Goal: Ask a question: Seek information or help from site administrators or community

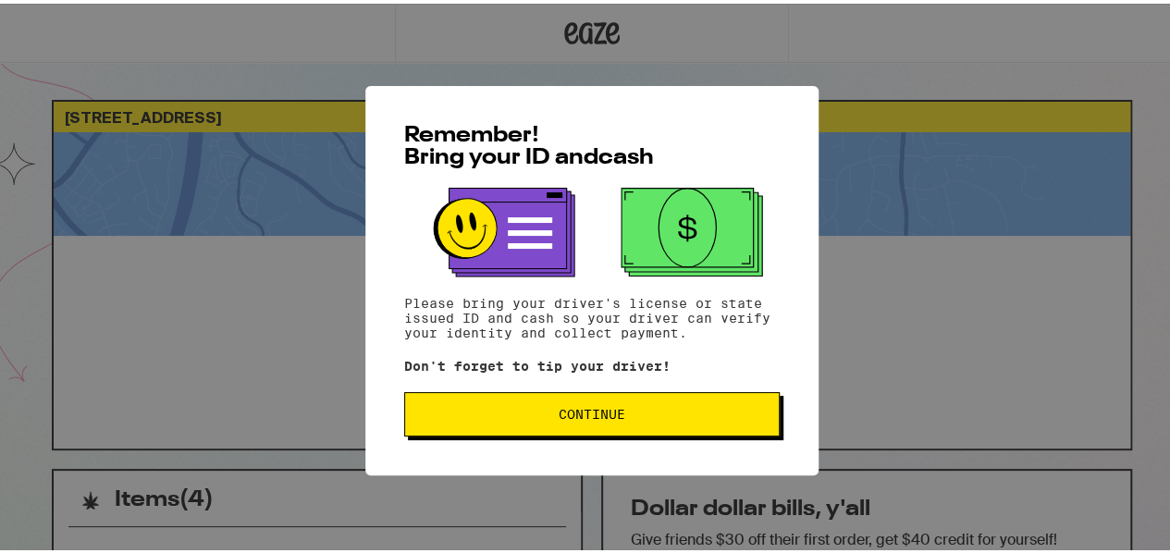
click at [581, 402] on button "Continue" at bounding box center [591, 410] width 375 height 44
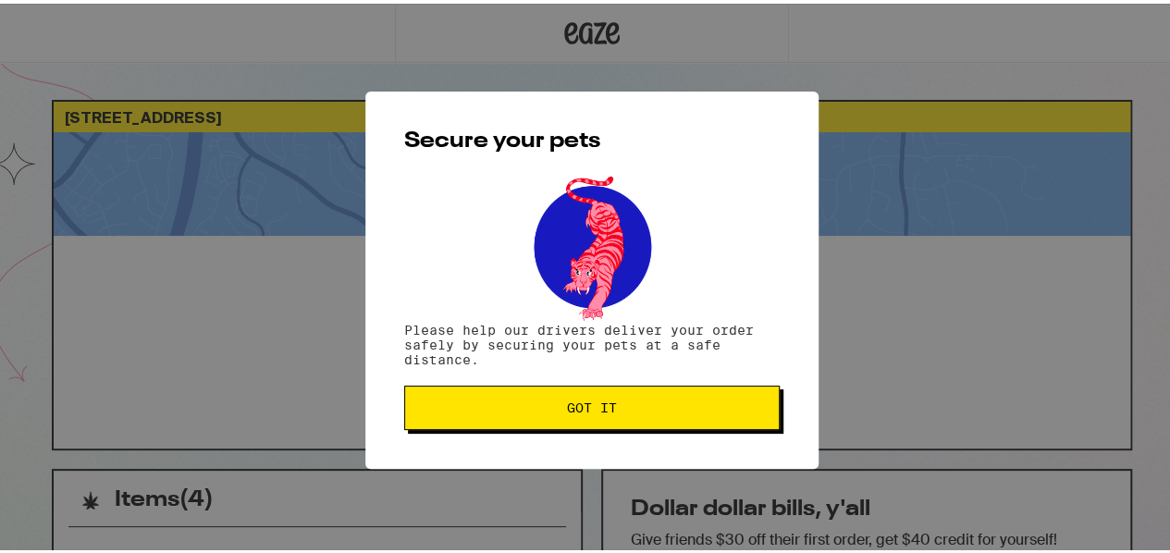
click at [580, 402] on span "Got it" at bounding box center [592, 404] width 50 height 13
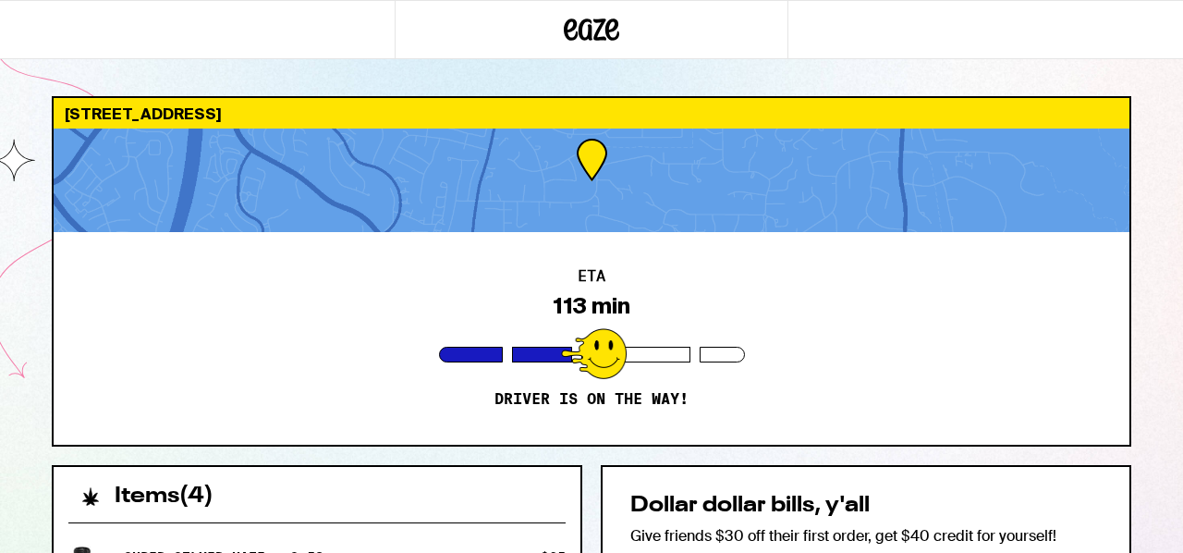
click at [1109, 57] on div at bounding box center [591, 29] width 1183 height 59
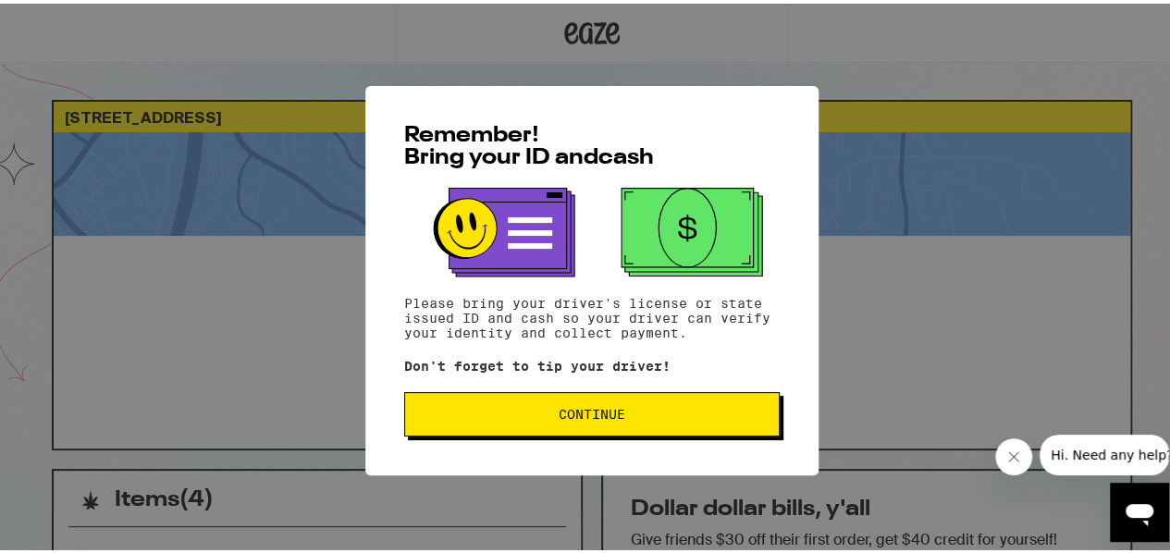
click at [527, 409] on span "Continue" at bounding box center [592, 410] width 344 height 13
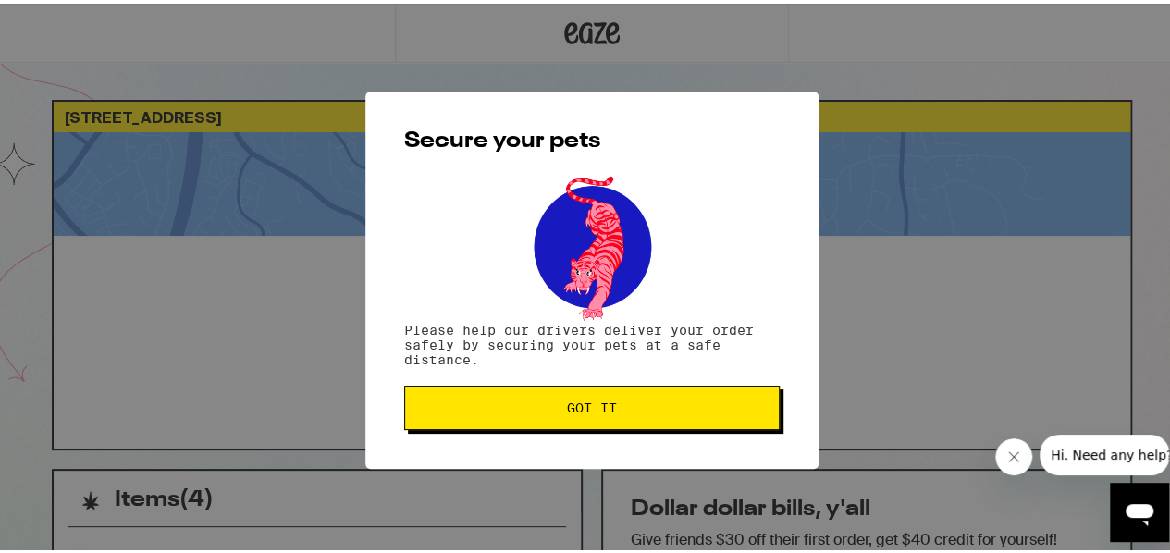
click at [523, 410] on span "Got it" at bounding box center [592, 404] width 344 height 13
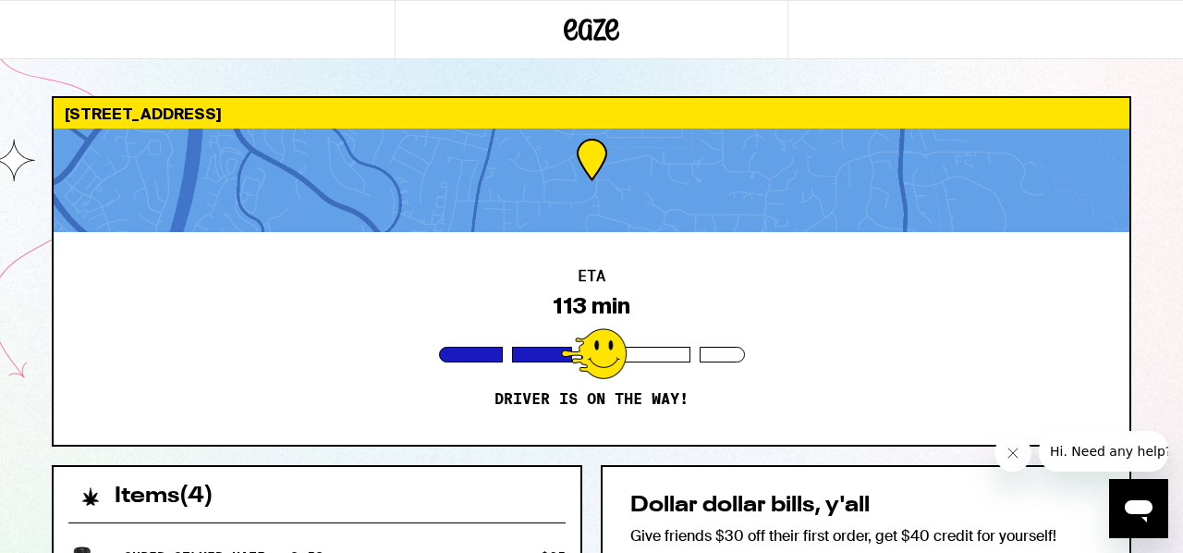
click at [1010, 450] on icon "Close message from company" at bounding box center [1012, 453] width 15 height 15
drag, startPoint x: 1157, startPoint y: 502, endPoint x: 2266, endPoint y: 981, distance: 1207.5
click at [1157, 502] on div "Open messaging window" at bounding box center [1138, 508] width 55 height 55
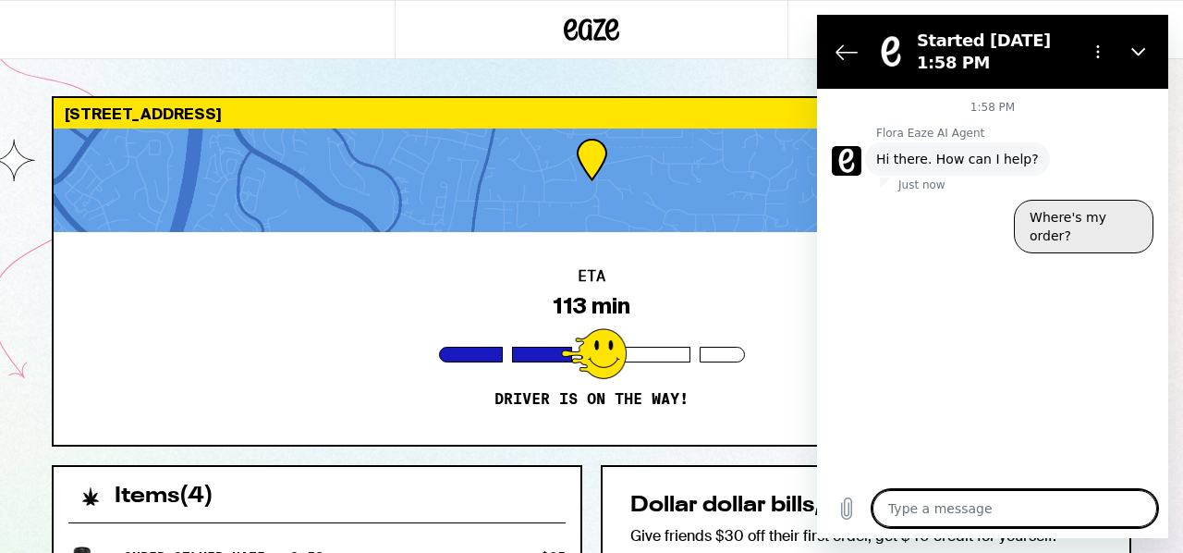
click at [1087, 210] on button "Where's my order?" at bounding box center [1084, 227] width 140 height 54
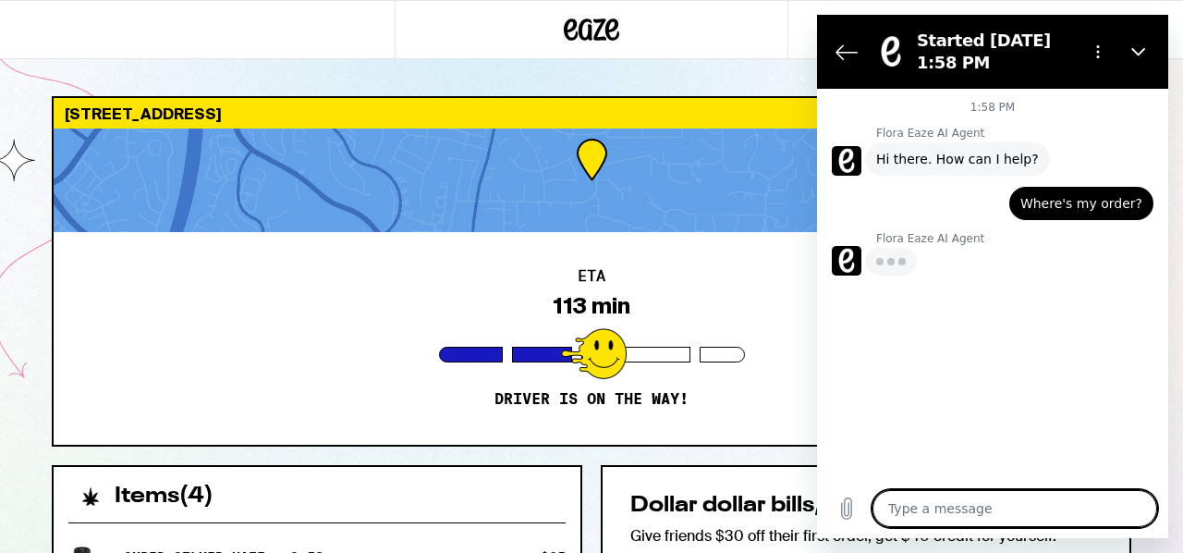
type textarea "x"
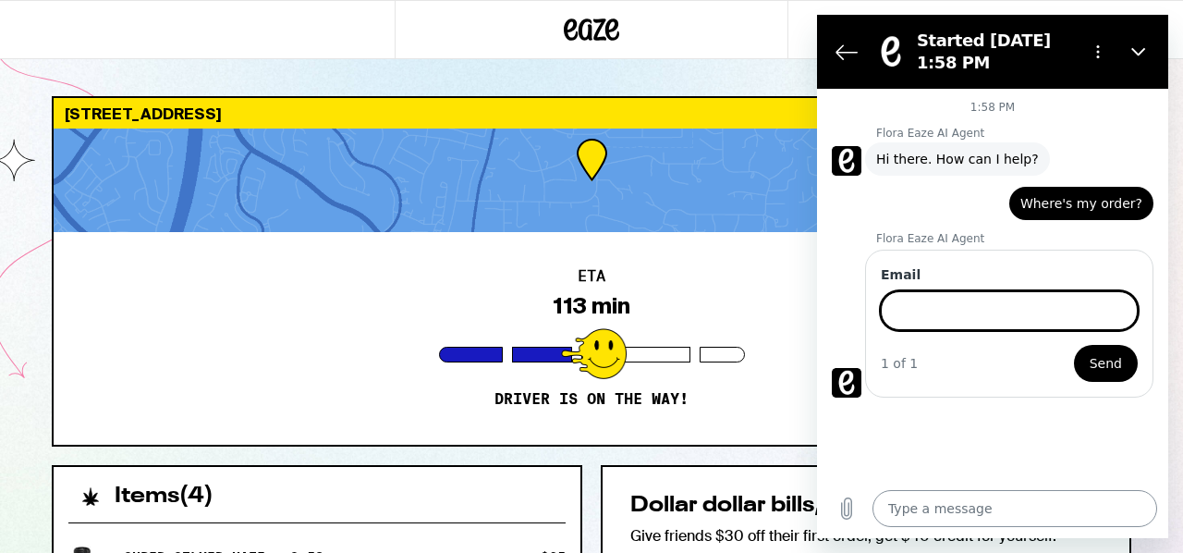
click at [948, 507] on textarea at bounding box center [1015, 508] width 285 height 37
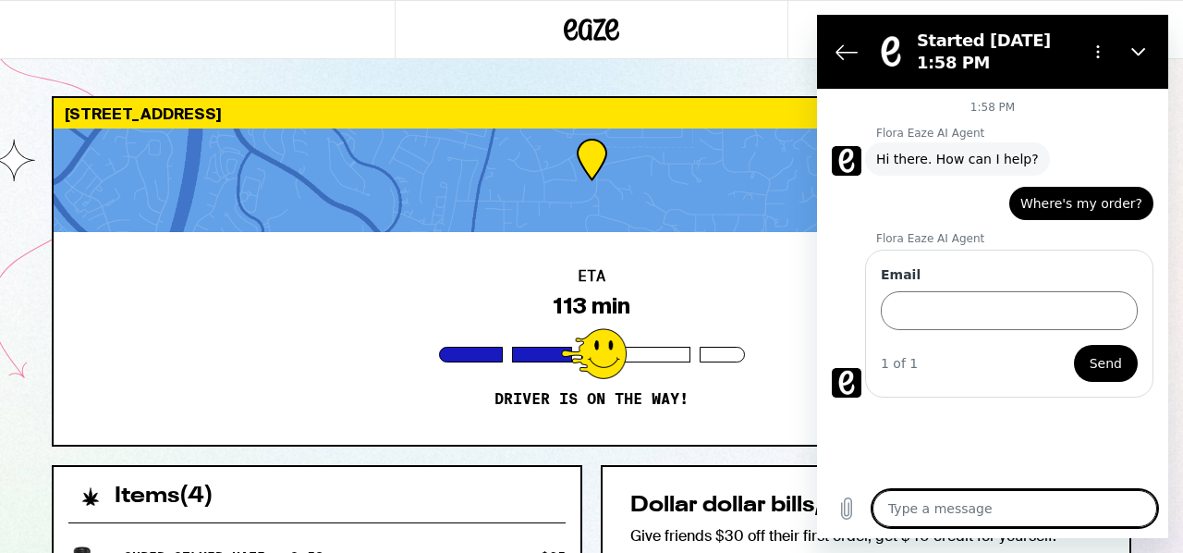
type textarea "o"
type textarea "x"
type textarea "or"
type textarea "x"
type textarea "ord"
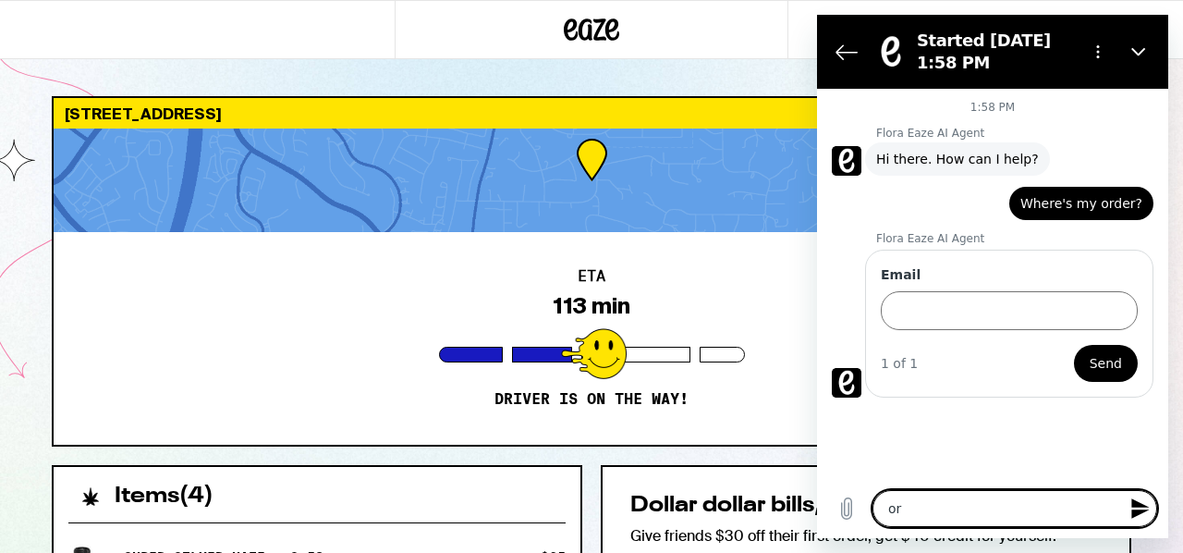
type textarea "x"
type textarea "orde"
type textarea "x"
type textarea "order"
type textarea "x"
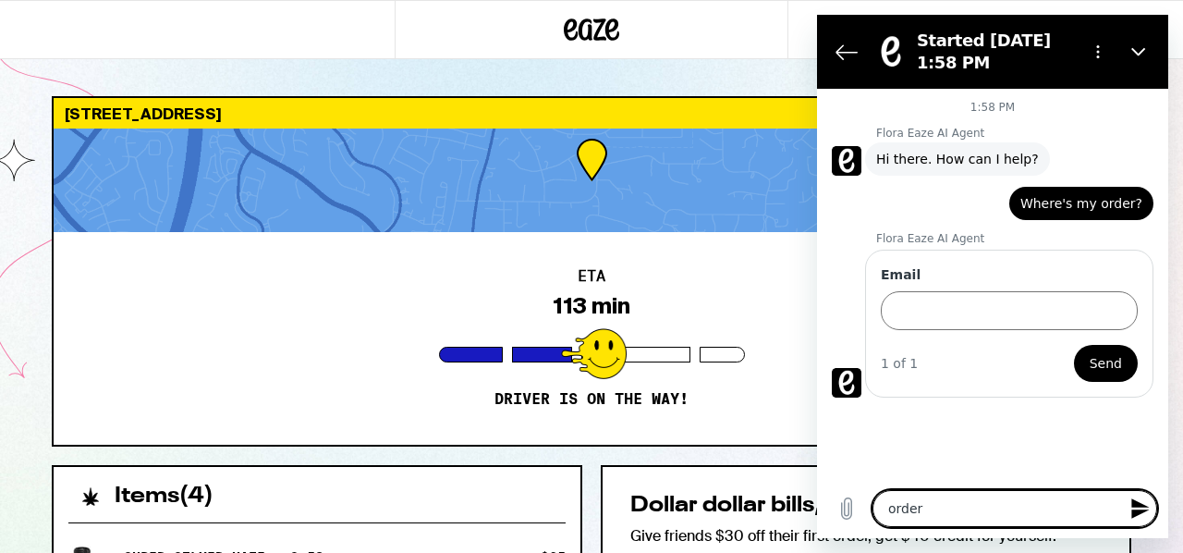
type textarea "ordere"
type textarea "x"
type textarea "ordered"
type textarea "x"
type textarea "ordered"
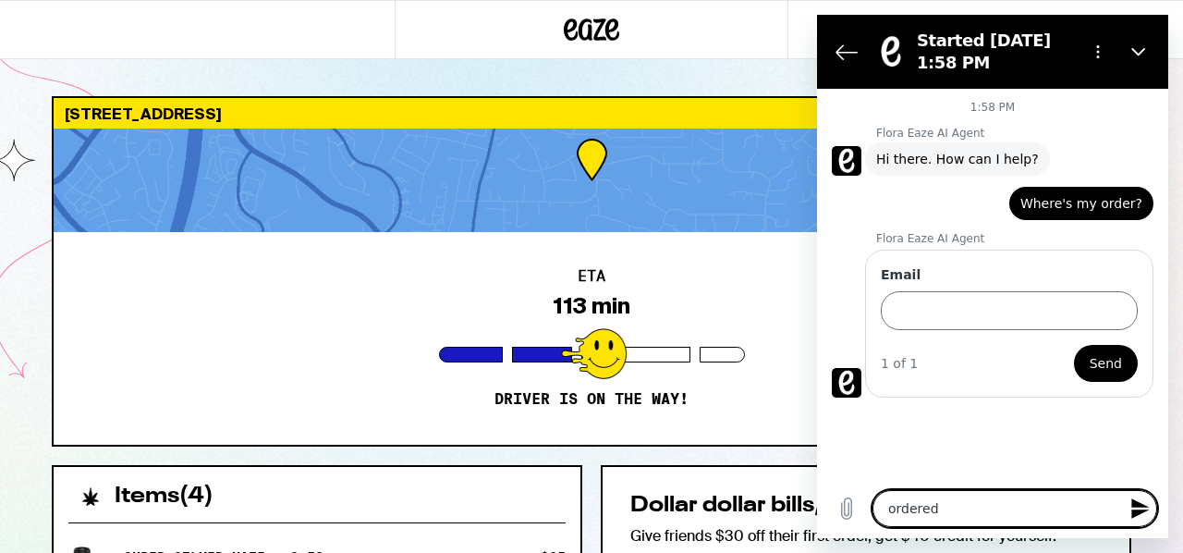
type textarea "x"
type textarea "ordered a"
type textarea "x"
type textarea "ordered at"
type textarea "x"
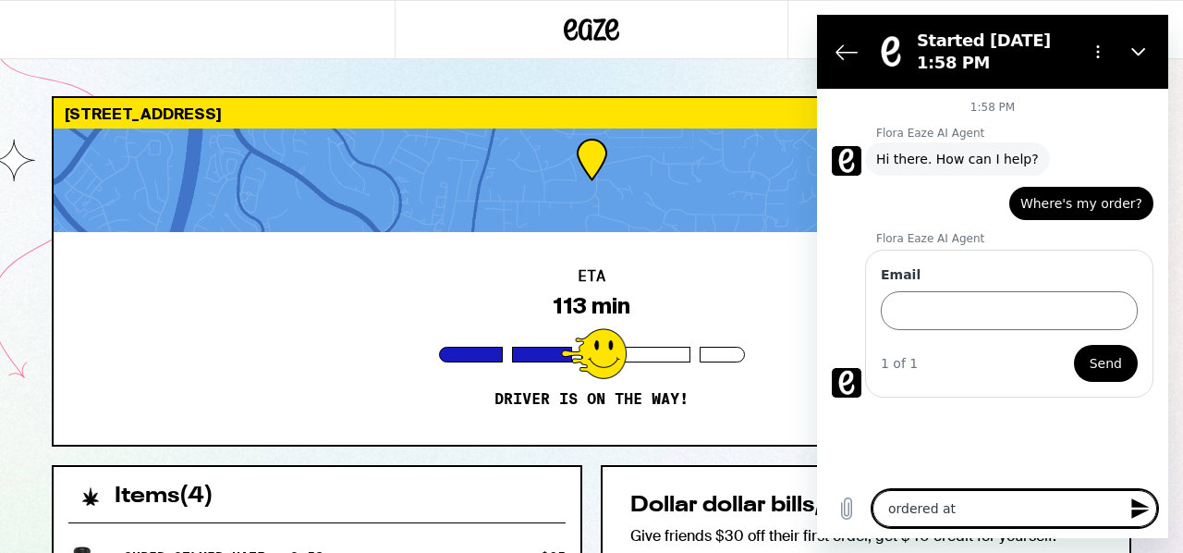
type textarea "ordered at"
type textarea "x"
type textarea "ordered at 1"
type textarea "x"
type textarea "ordered at 11"
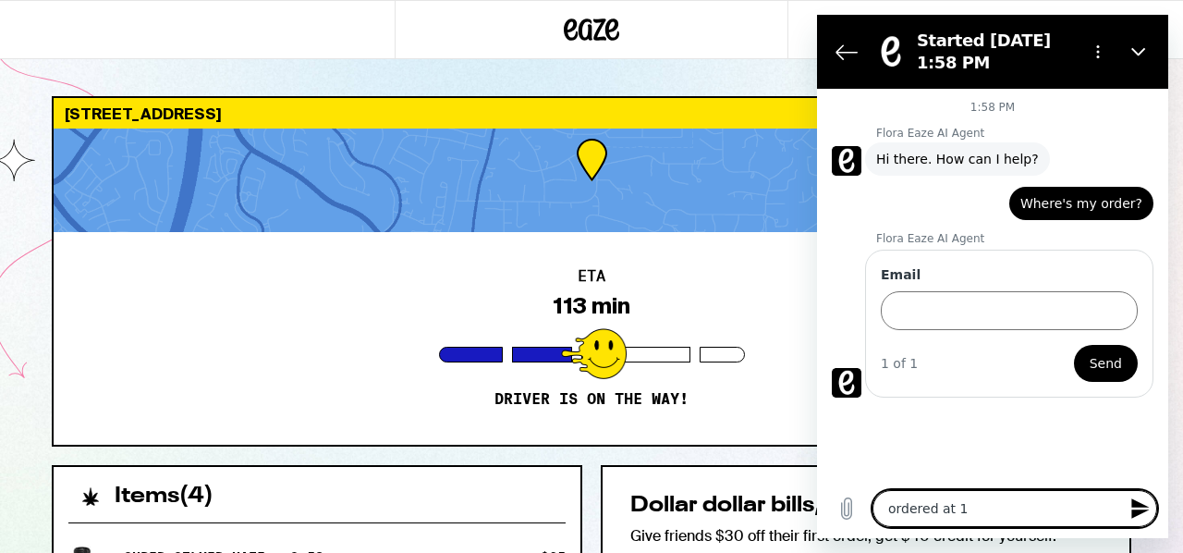
type textarea "x"
type textarea "ordered at 113"
type textarea "x"
type textarea "ordered at 1130"
type textarea "x"
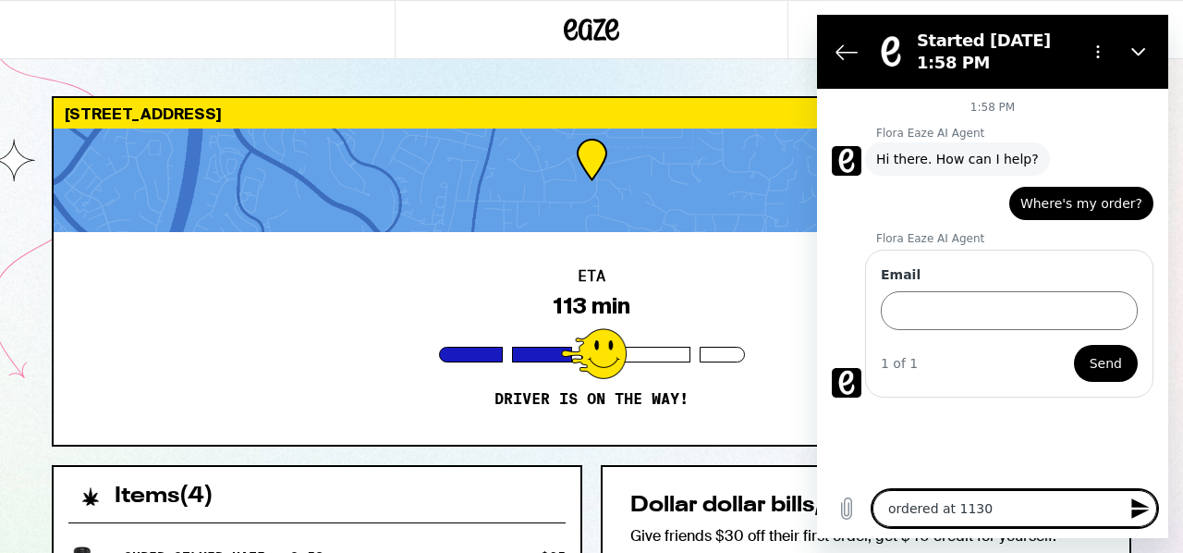
type textarea "ordered at 1130"
type textarea "x"
type textarea "ordered at 1130 a"
type textarea "x"
type textarea "ordered at 1130 am"
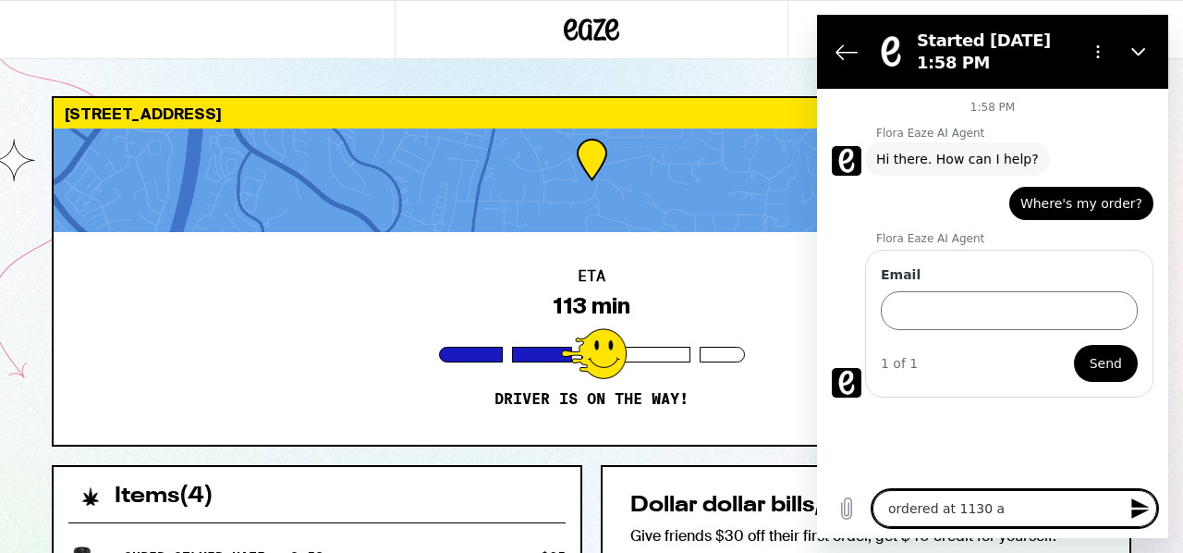
type textarea "x"
type textarea "ordered at 1130 am"
type textarea "x"
type textarea "ordered at 1130 am ."
type textarea "x"
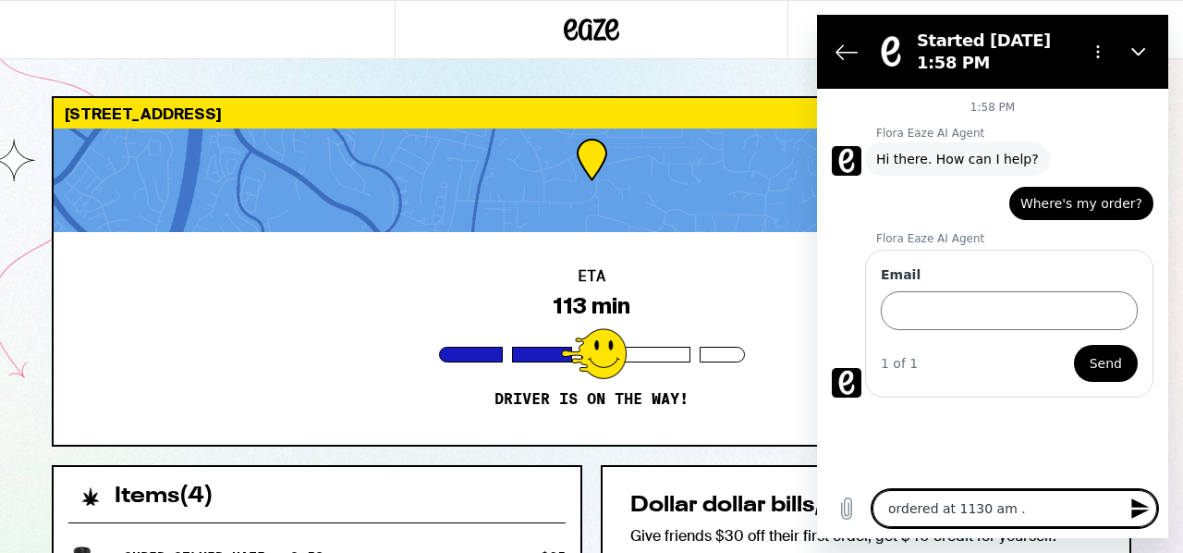
type textarea "ordered at 1130 am .."
type textarea "x"
type textarea "ordered at 1130 am ..."
type textarea "x"
type textarea "ordered at 1130 am ...n"
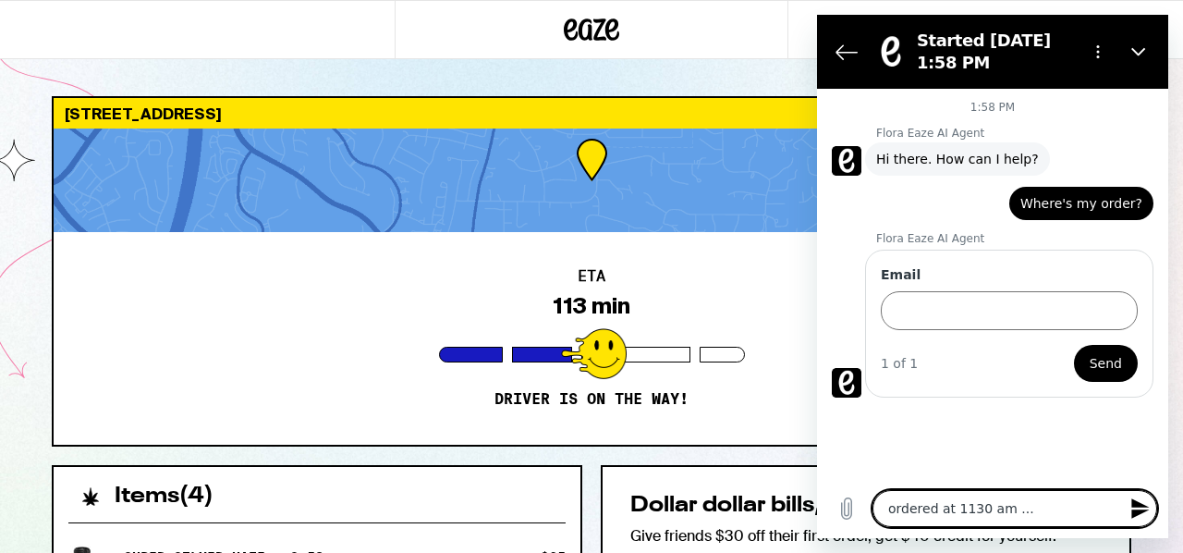
type textarea "x"
type textarea "ordered at 1130 am ...no"
type textarea "x"
type textarea "ordered at 1130 am ...not"
type textarea "x"
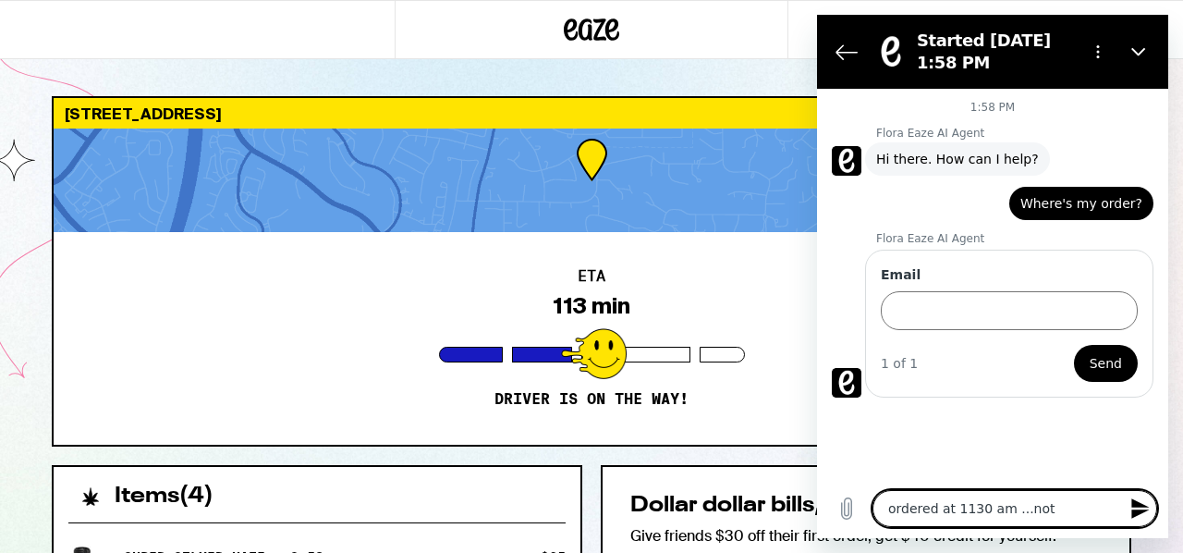
type textarea "ordered at 1130 am ...not"
type textarea "x"
type textarea "ordered at 1130 am ...not r"
type textarea "x"
type textarea "ordered at 1130 am ...not re"
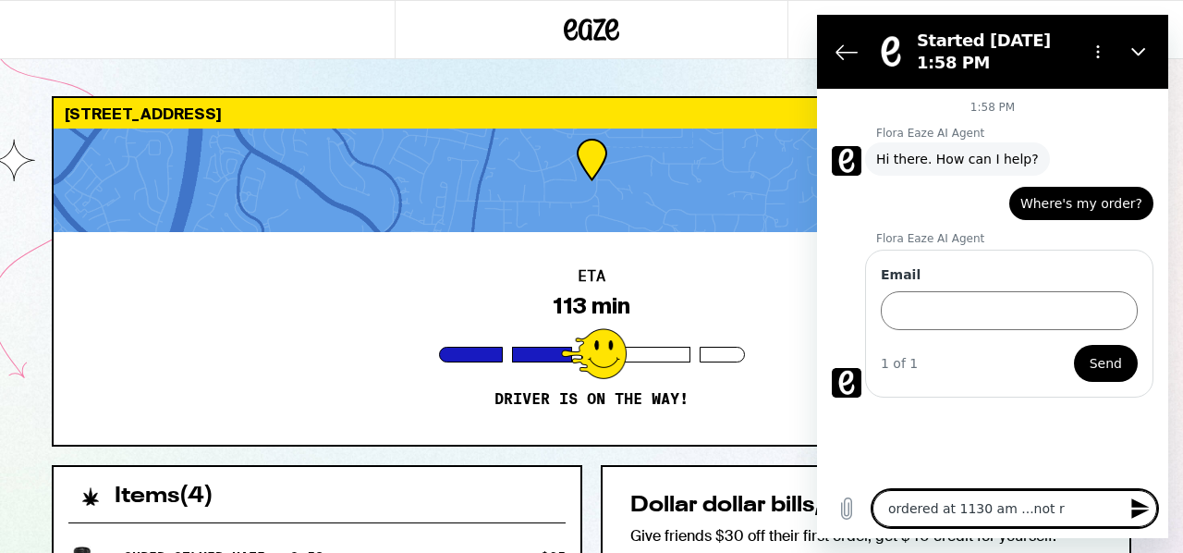
type textarea "x"
type textarea "ordered at 1130 am ...not rec"
type textarea "x"
type textarea "ordered at 1130 am ...not recc"
type textarea "x"
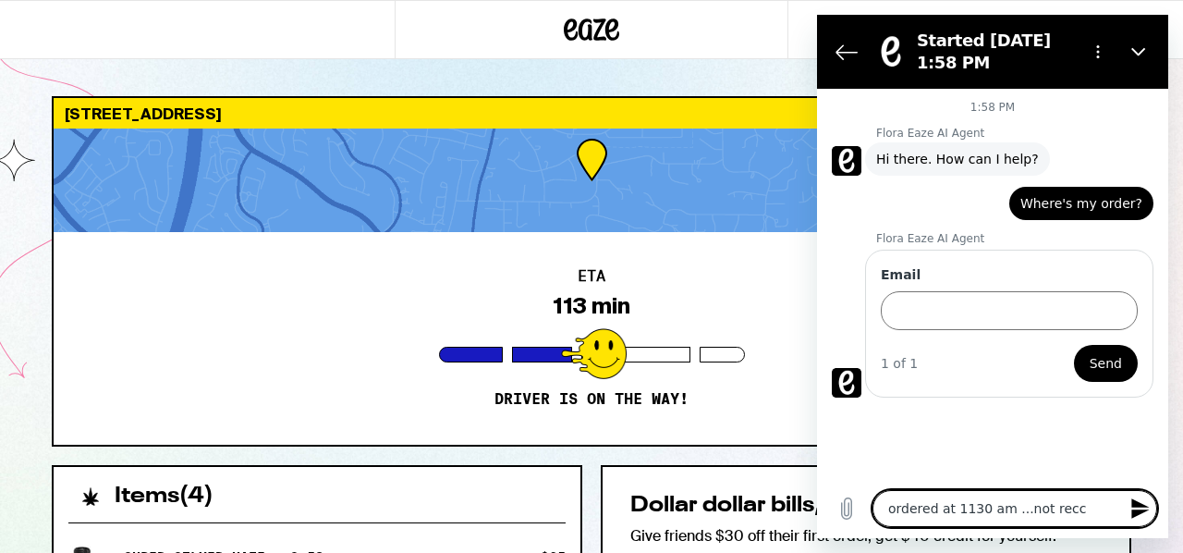
type textarea "ordered at 1130 am ...not recce"
type textarea "x"
type textarea "ordered at 1130 am ...not reccei"
type textarea "x"
type textarea "ordered at 1130 am ...not recceiv"
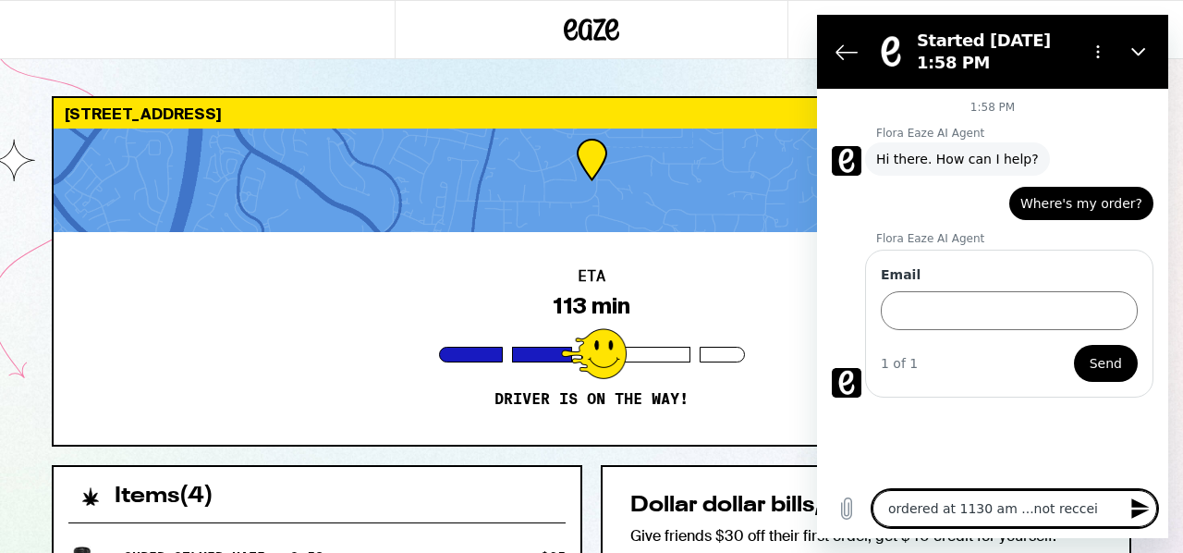
type textarea "x"
type textarea "ordered at 1130 am ...not recceivi"
type textarea "x"
type textarea "ordered at 1130 am ...not recceivin"
type textarea "x"
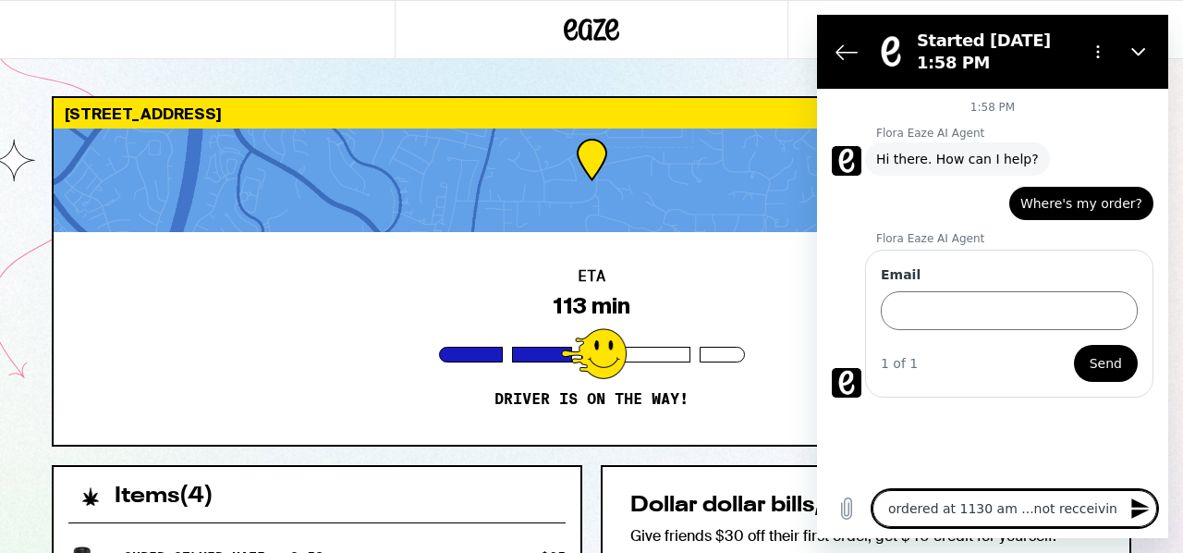
type textarea "ordered at 1130 am ...not recceiving"
type textarea "x"
type textarea "ordered at 1130 am ...not recceiving"
type textarea "x"
type textarea "ordered at 1130 am ...not recceiving f"
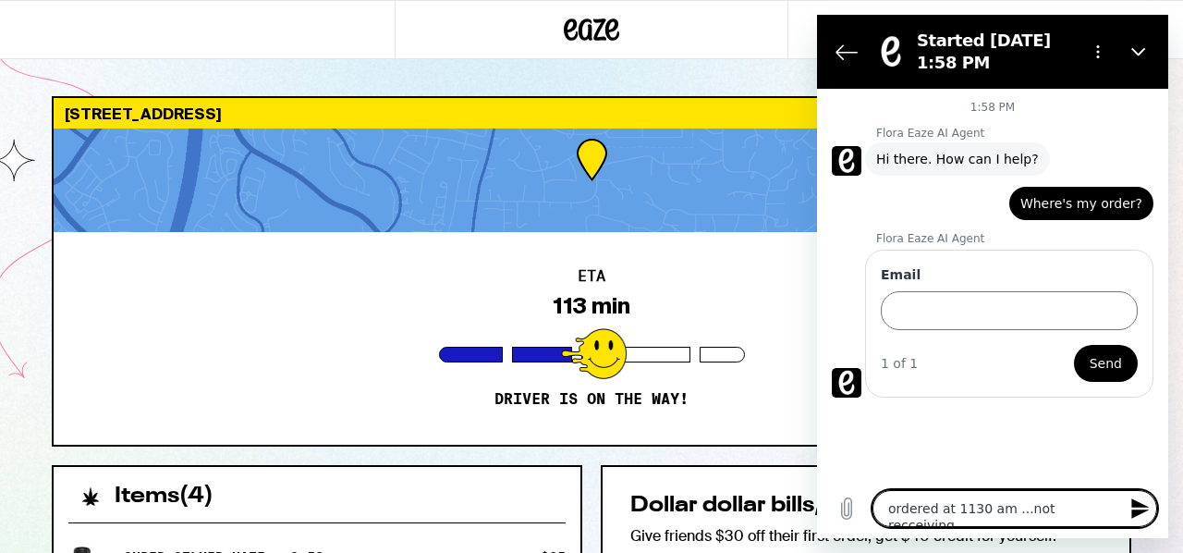
type textarea "x"
type textarea "ordered at 1130 am ...not recceiving fo"
type textarea "x"
type textarea "ordered at 1130 am ...not recceiving for"
type textarea "x"
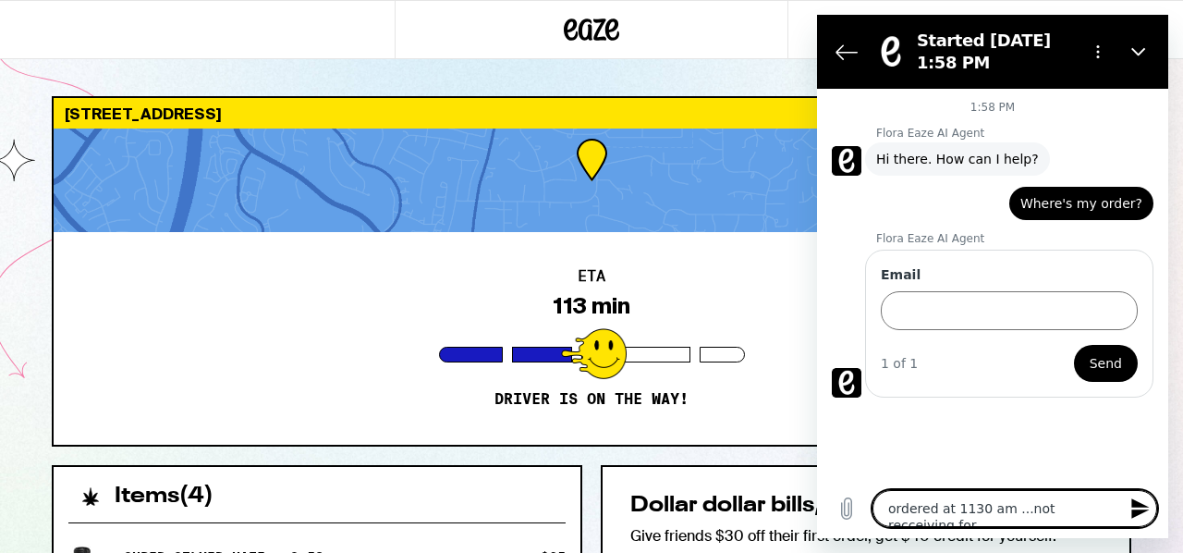
type textarea "ordered at 1130 am ...not recceiving for"
type textarea "x"
type textarea "ordered at 1130 am ...not recceiving for 5"
type textarea "x"
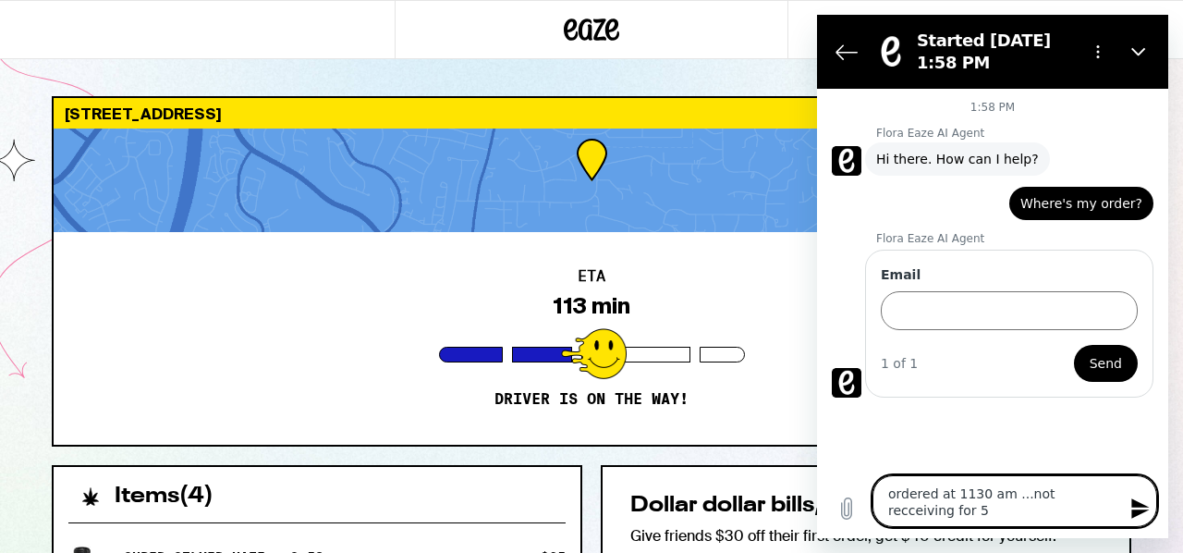
type textarea "ordered at 1130 am ...not recceiving for 5"
type textarea "x"
type textarea "ordered at 1130 am ...not recceiving for 5 h"
type textarea "x"
type textarea "ordered at 1130 am ...not recceiving for 5 ho"
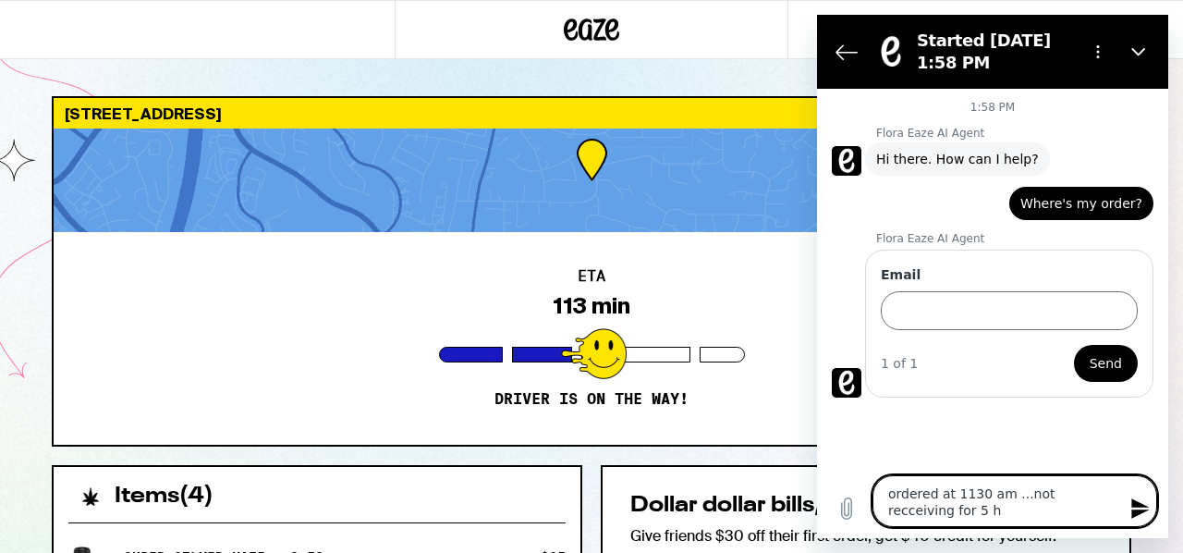
type textarea "x"
type textarea "ordered at 1130 am ...not recceiving for 5 hou"
type textarea "x"
type textarea "ordered at 1130 am ...not recceiving for 5 hour"
type textarea "x"
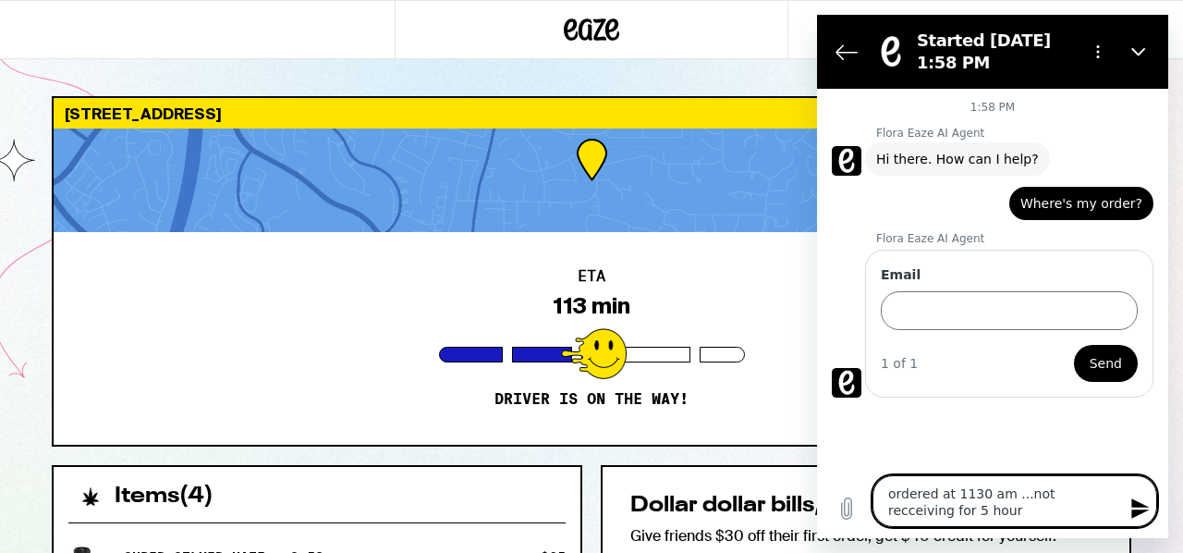
type textarea "ordered at 1130 am ...not recceiving for 5 hours"
type textarea "x"
type textarea "ordered at 1130 am ...not recceiving for 5 hours"
type textarea "x"
click at [1064, 488] on textarea "ordered at 1130 am ...not recceiving for 5 hours" at bounding box center [1015, 501] width 285 height 52
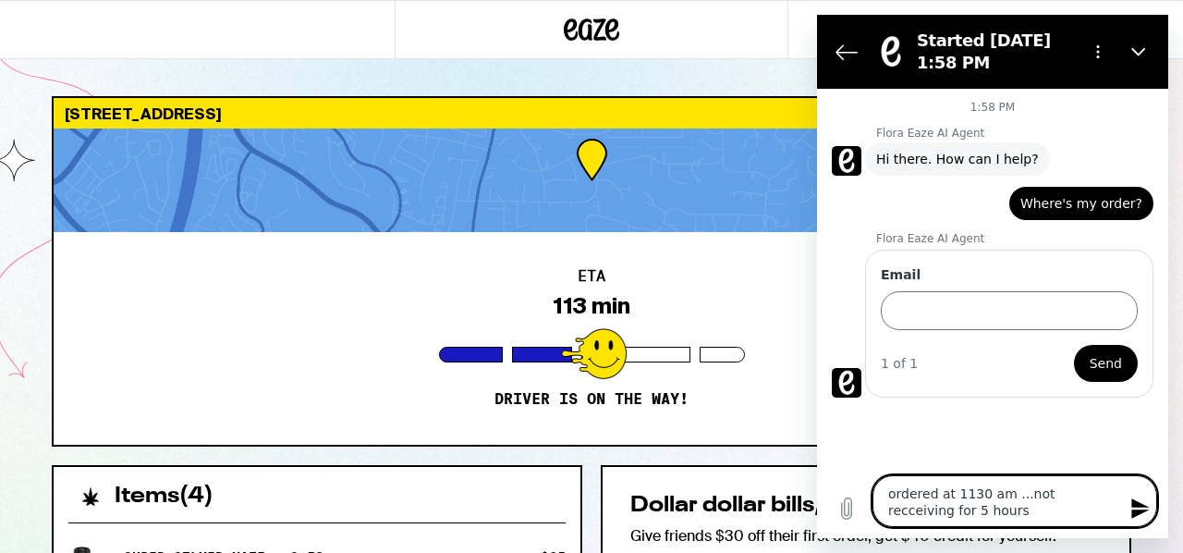
type textarea "ordered at 1130 am ...not receiving for 5 hours"
type textarea "x"
type textarea "ordered at 1130 am ...not receiving for 5 hours"
click at [941, 306] on input "Email" at bounding box center [1009, 310] width 257 height 39
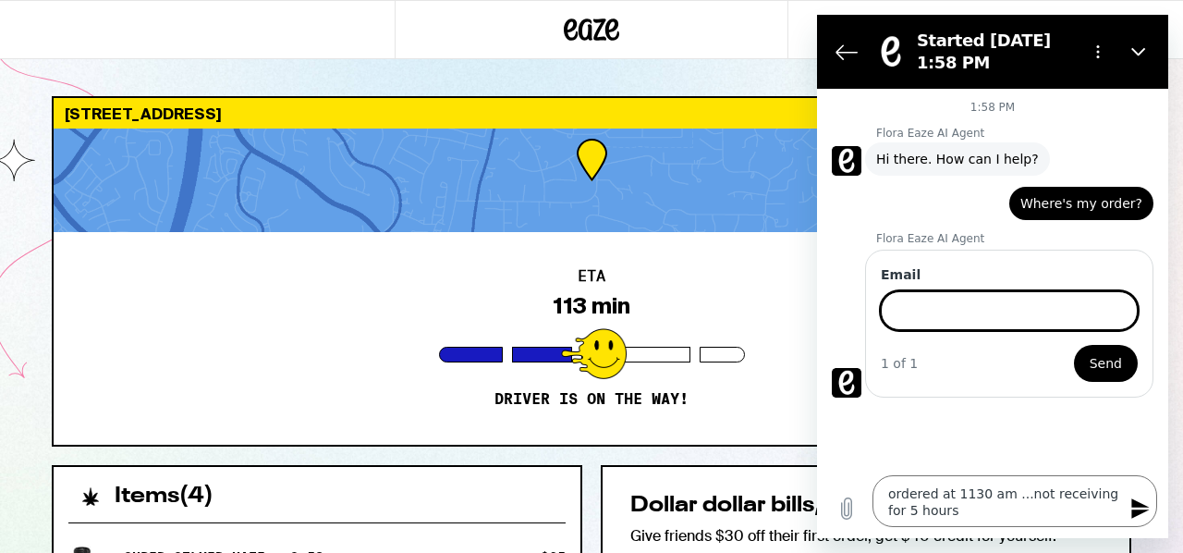
type input "matt_poucher@yahoo.com"
click at [1109, 355] on span "Send" at bounding box center [1106, 363] width 32 height 22
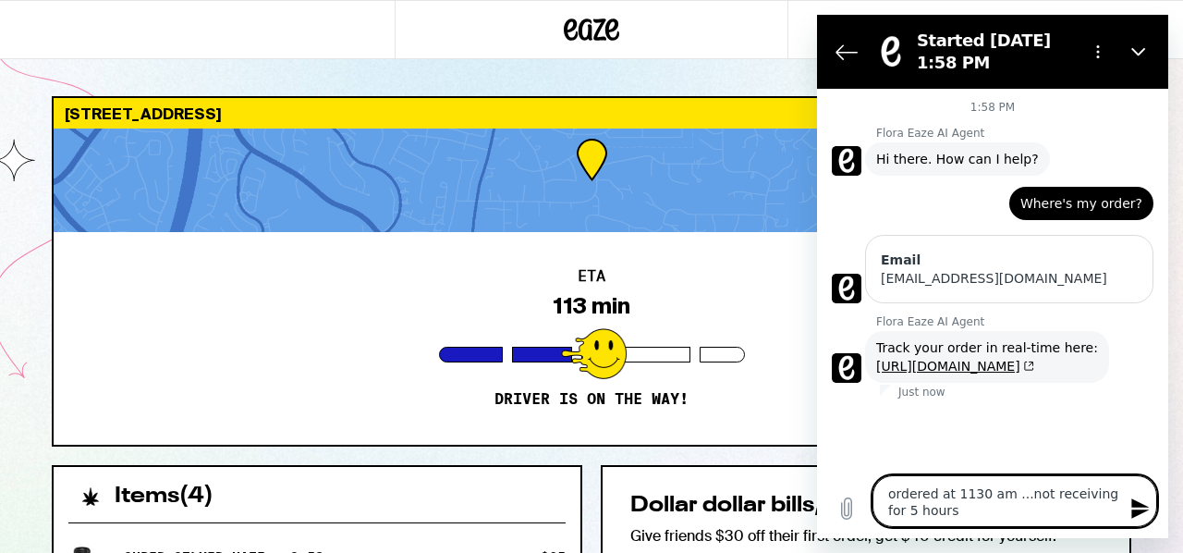
type textarea "x"
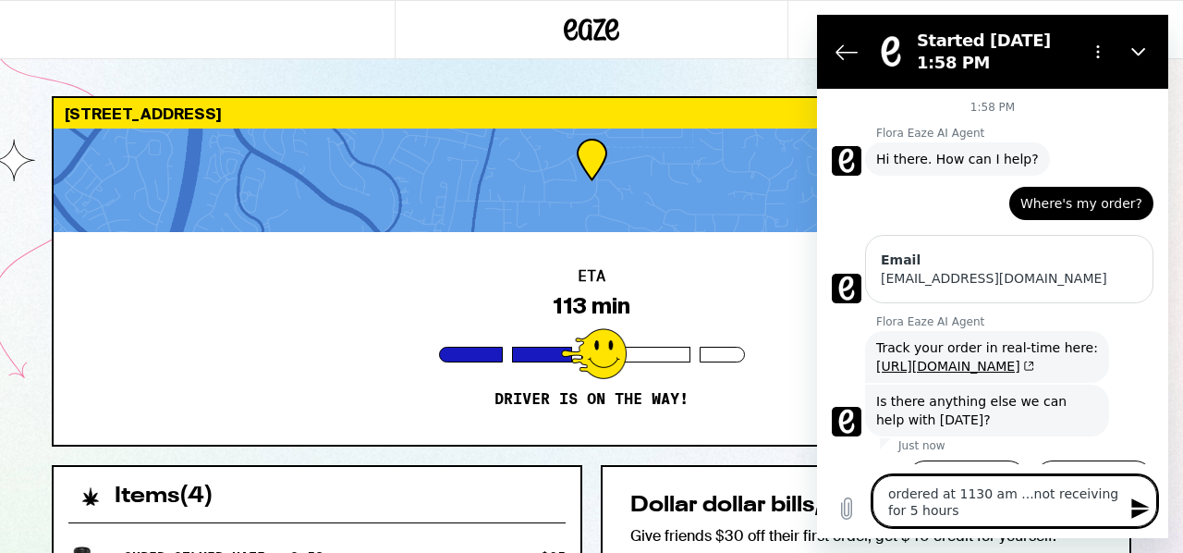
scroll to position [35, 0]
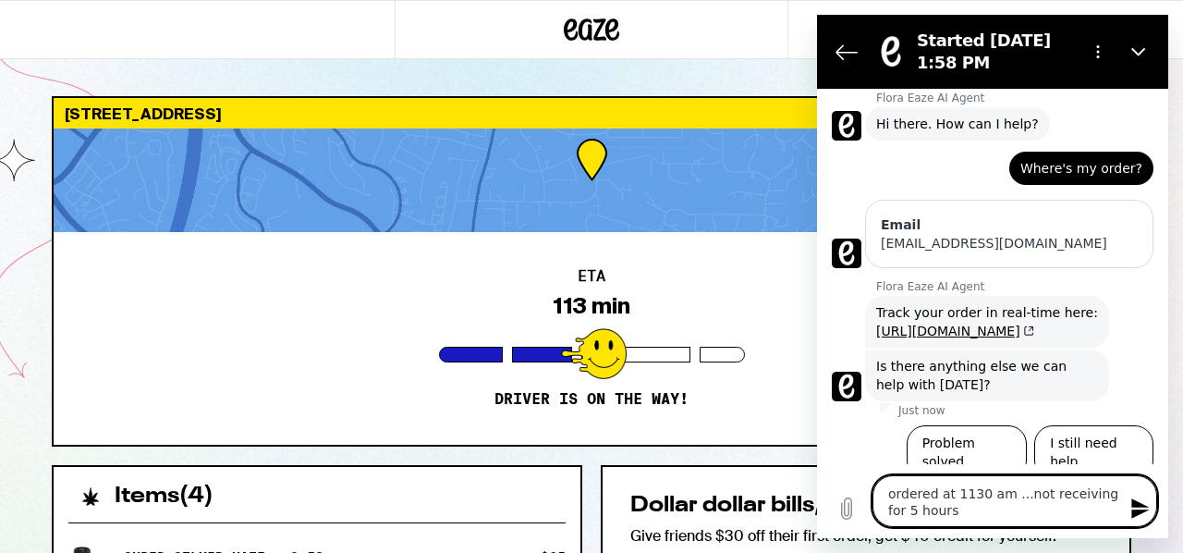
type textarea "ordered at 1130 am ...not receiving for 5 hours ."
type textarea "x"
type textarea "ordered at 1130 am ...not receiving for 5 hours .."
type textarea "x"
type textarea "ordered at 1130 am ...not receiving for 5 hours ..."
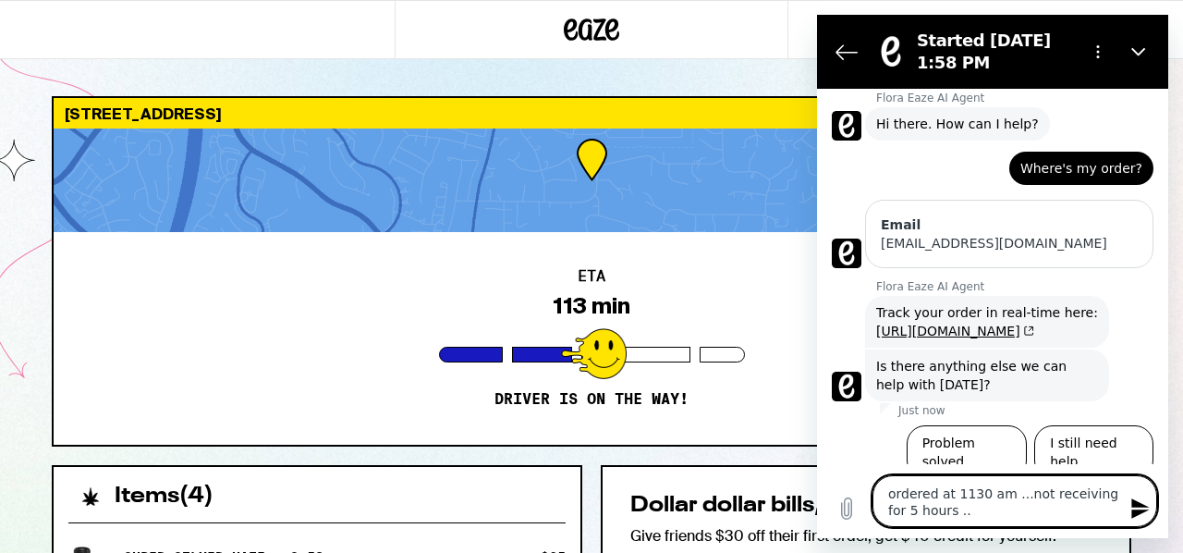
type textarea "x"
type textarea "ordered at 1130 am ...not receiving for 5 hours ...."
type textarea "x"
type textarea "ordered at 1130 am ...not receiving for 5 hours ....v"
type textarea "x"
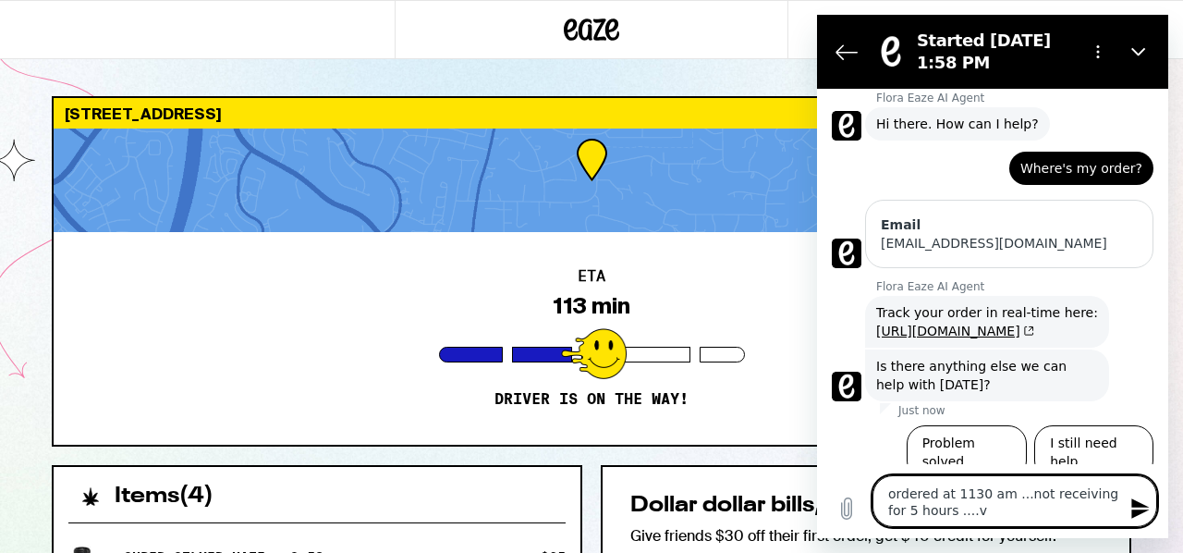
type textarea "ordered at 1130 am ...not receiving for 5 hours ....ve"
type textarea "x"
type textarea "ordered at 1130 am ...not receiving for 5 hours ....ver"
type textarea "x"
type textarea "ordered at 1130 am ...not receiving for 5 hours ....very"
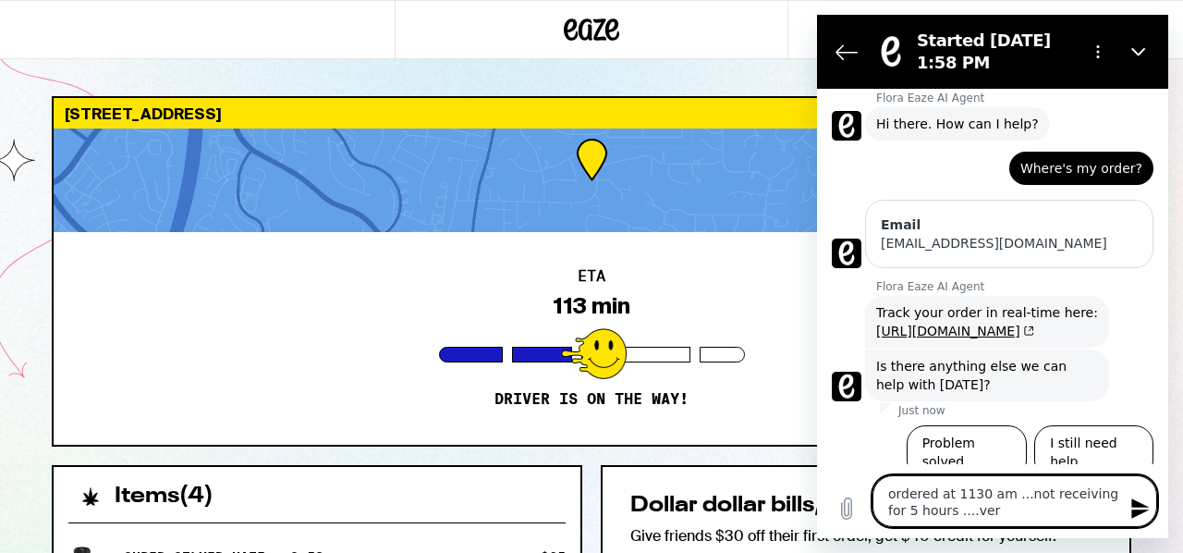
type textarea "x"
type textarea "ordered at 1130 am ...not receiving for 5 hours ....very"
type textarea "x"
type textarea "ordered at 1130 am ...not receiving for 5 hours ....very b"
type textarea "x"
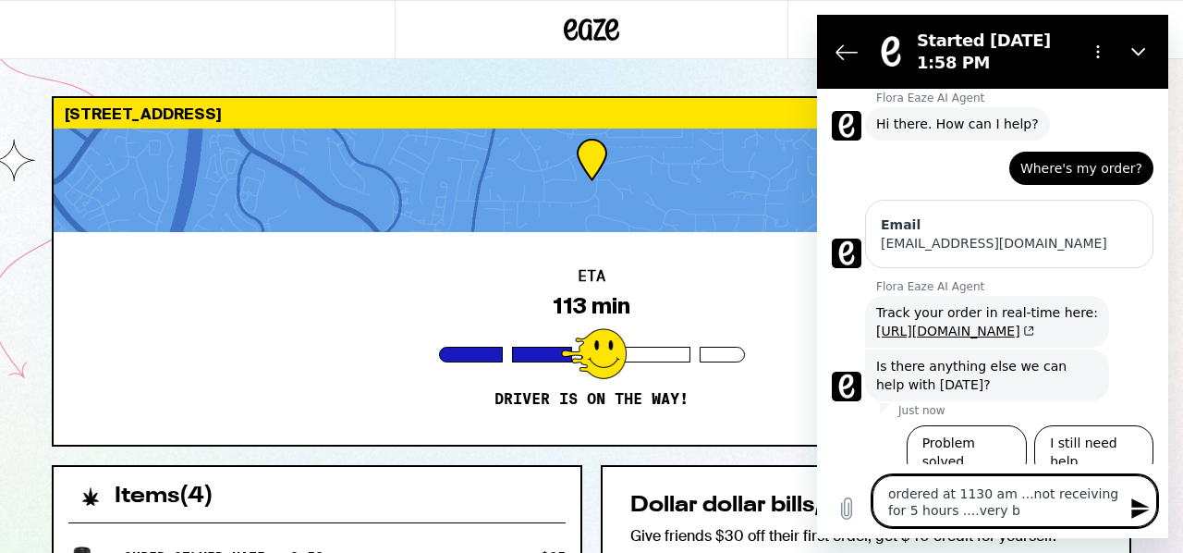
type textarea "ordered at 1130 am ...not receiving for 5 hours ....very ba"
type textarea "x"
type textarea "ordered at 1130 am ...not receiving for 5 hours ....very bad"
type textarea "x"
type textarea "ordered at 1130 am ...not receiving for 5 hours ....very bad"
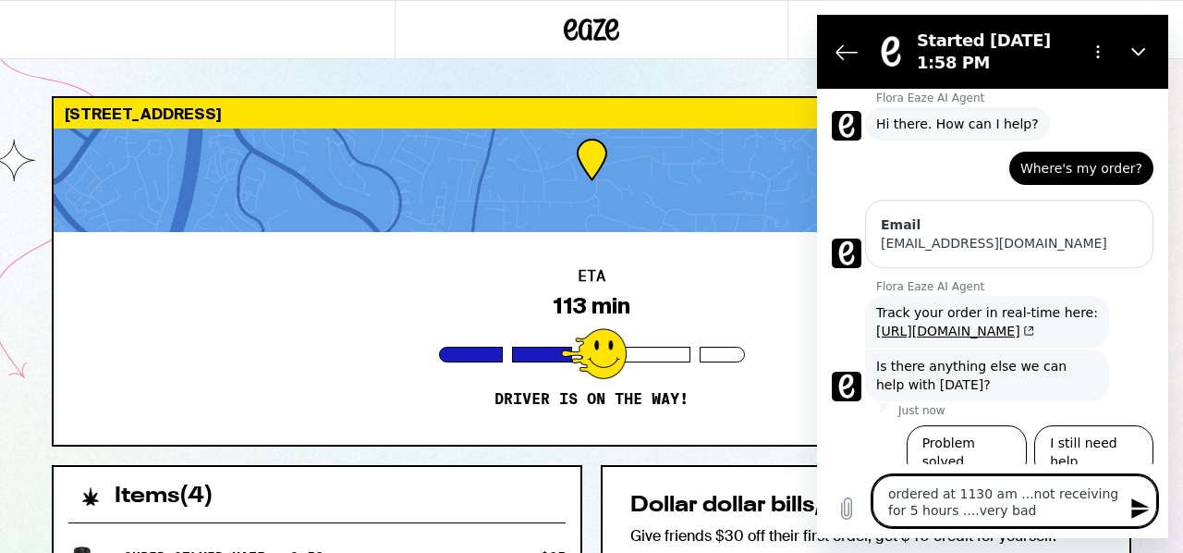
type textarea "x"
type textarea "ordered at 1130 am ...not receiving for 5 hours ....very bad s"
type textarea "x"
type textarea "ordered at 1130 am ...not receiving for 5 hours ....very bad se"
type textarea "x"
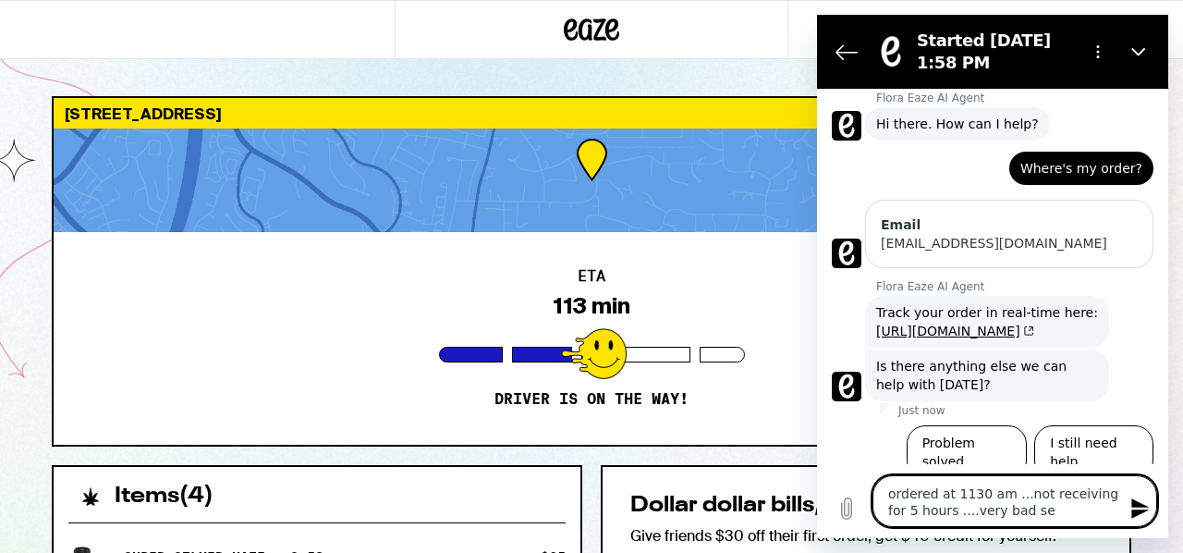
type textarea "ordered at 1130 am ...not receiving for 5 hours ....very bad ser"
type textarea "x"
type textarea "ordered at 1130 am ...not receiving for 5 hours ....very bad serv"
type textarea "x"
type textarea "ordered at 1130 am ...not receiving for 5 hours ....very bad servi"
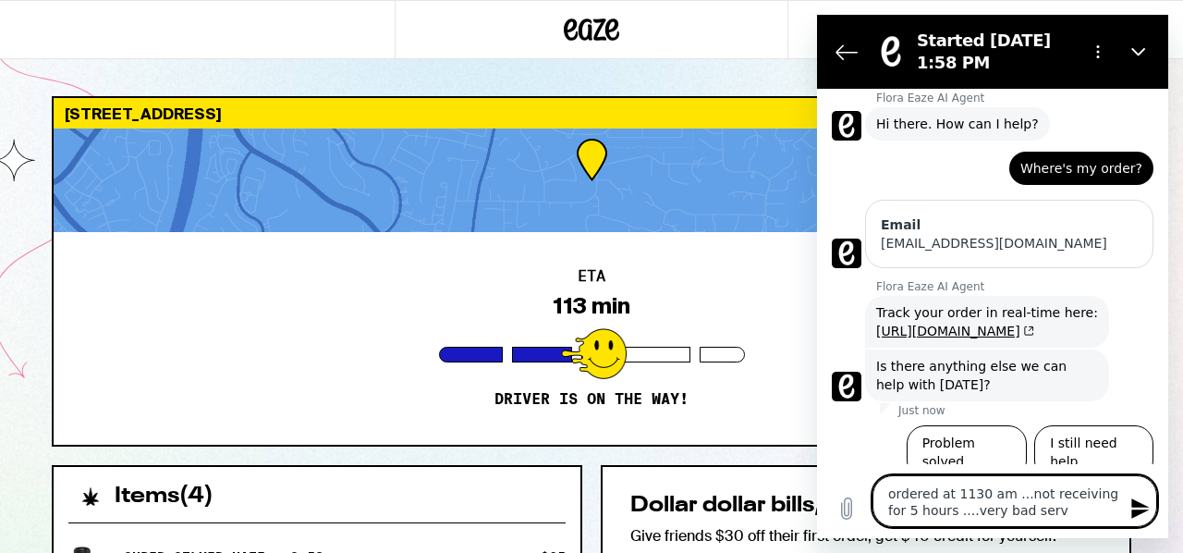
type textarea "x"
type textarea "ordered at 1130 am ...not receiving for 5 hours ....very bad servic"
type textarea "x"
type textarea "ordered at 1130 am ...not receiving for 5 hours ....very bad service"
type textarea "x"
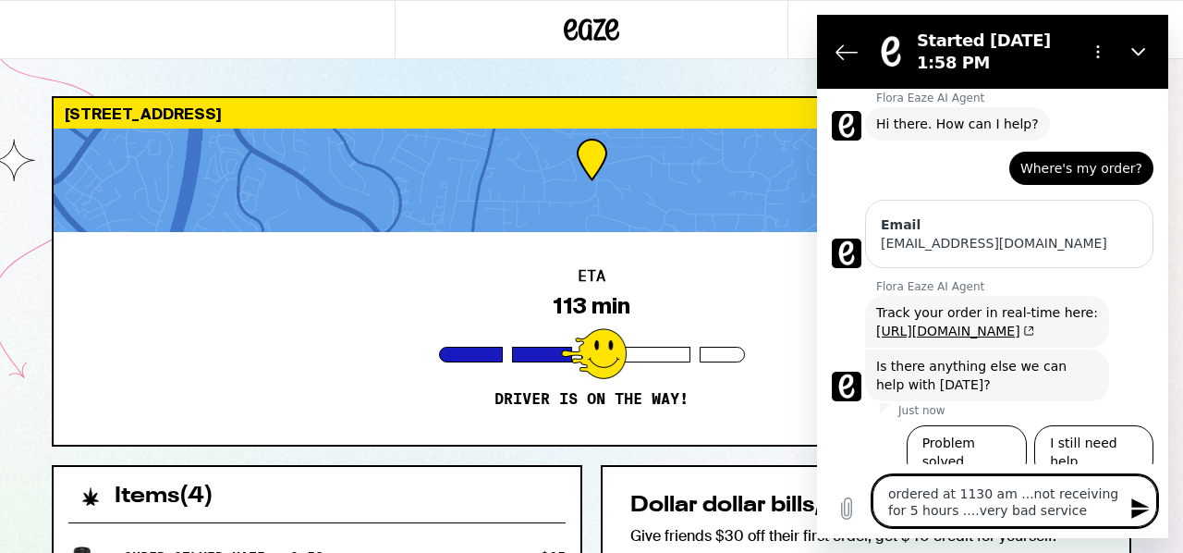
type textarea "ordered at 1130 am ...not receiving for 5 hours ....very bad service"
type textarea "x"
type textarea "ordered at 1130 am ...not receiving for 5 hours ....very bad service ."
type textarea "x"
type textarea "ordered at 1130 am ...not receiving for 5 hours ....very bad service .."
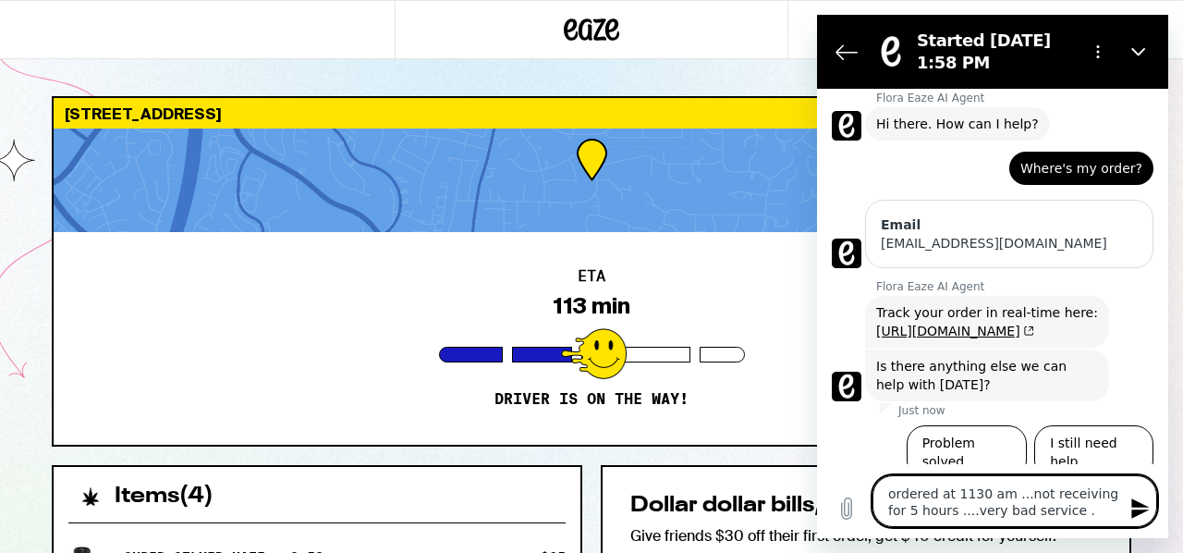
type textarea "x"
type textarea "ordered at 1130 am ...not receiving for 5 hours ....very bad service ..."
type textarea "x"
type textarea "ordered at 1130 am ...not receiving for 5 hours ....very bad service ...."
type textarea "x"
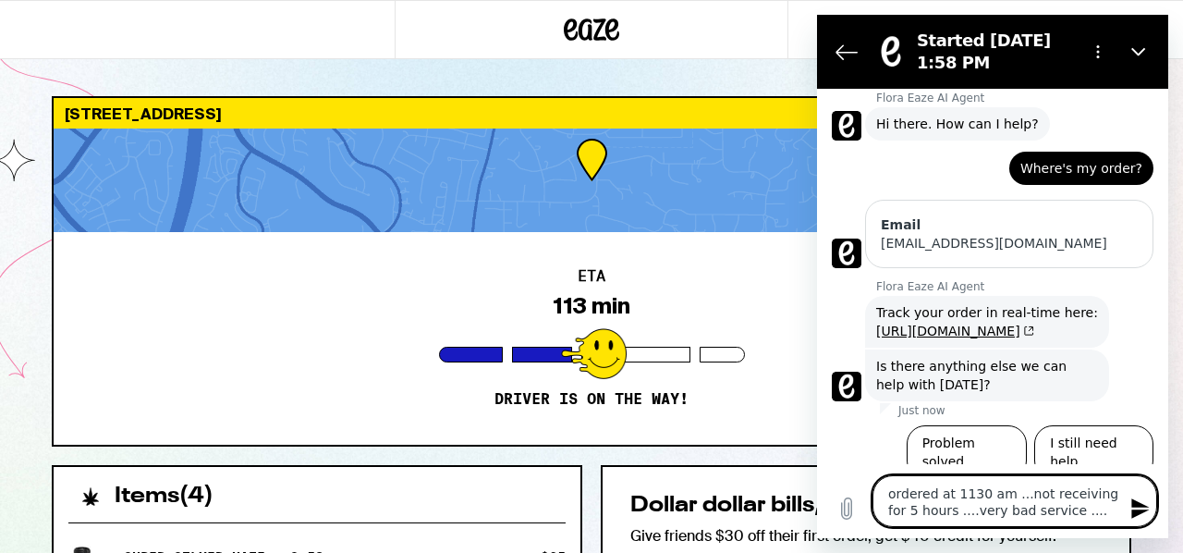
type textarea "ordered at 1130 am ...not receiving for 5 hours ....very bad service ....o"
type textarea "x"
type textarea "ordered at 1130 am ...not receiving for 5 hours ....very bad service ....op"
type textarea "x"
type textarea "ordered at 1130 am ...not receiving for 5 hours ....very bad service ....opt"
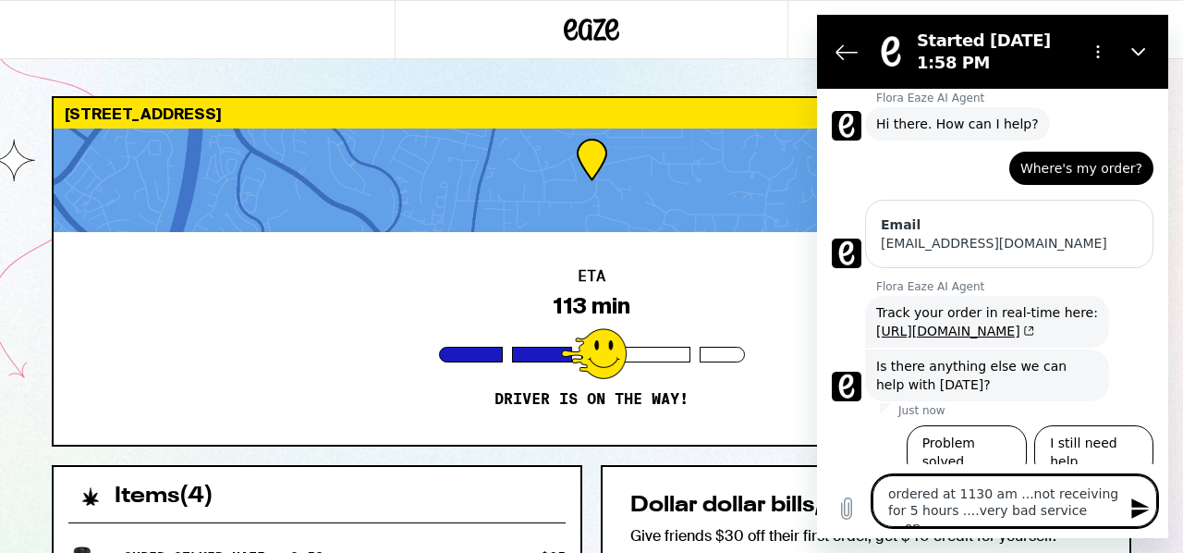
type textarea "x"
type textarea "ordered at 1130 am ...not receiving for 5 hours ....very bad service ....opti"
type textarea "x"
type textarea "ordered at 1130 am ...not receiving for 5 hours ....very bad service ....optin"
type textarea "x"
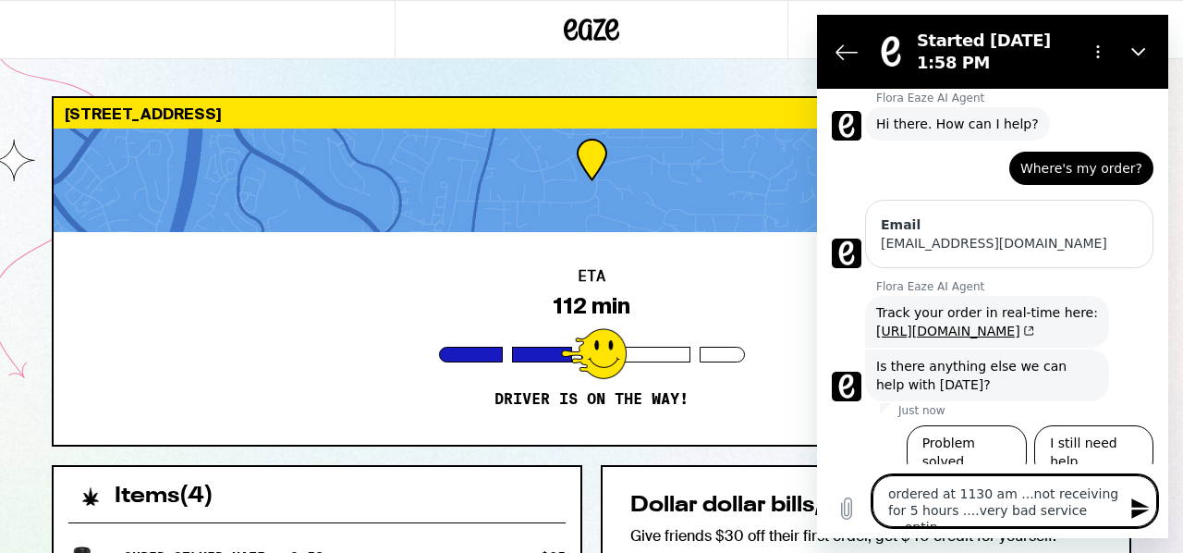
type textarea "ordered at 1130 am ...not receiving for 5 hours ....very bad service ....opting"
type textarea "x"
type textarea "ordered at 1130 am ...not receiving for 5 hours ....very bad service ....opting"
type textarea "x"
type textarea "ordered at 1130 am ...not receiving for 5 hours ....very bad service ....opting…"
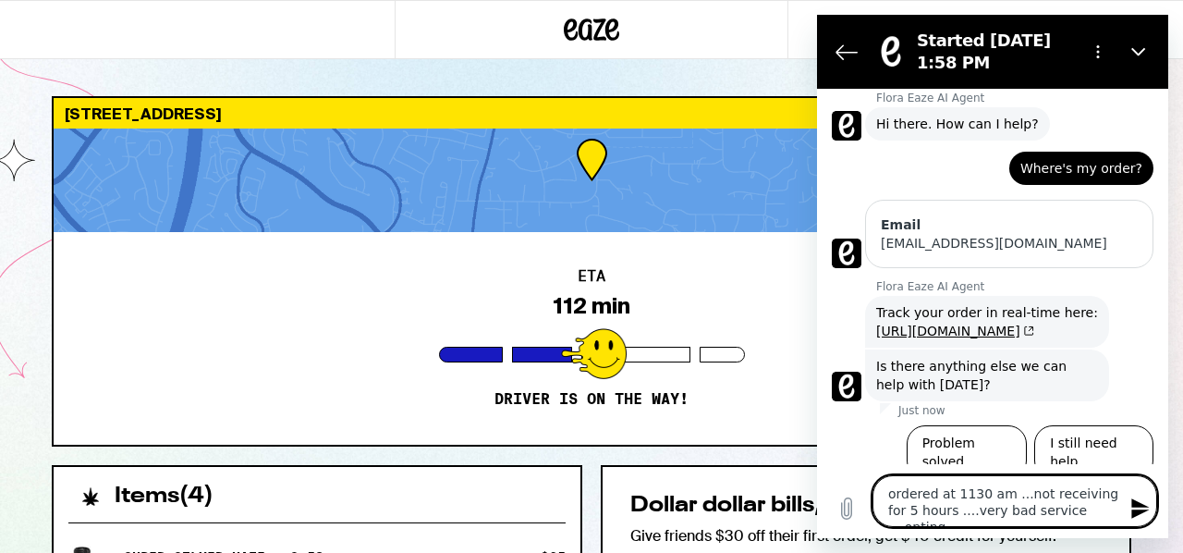
type textarea "x"
type textarea "ordered at 1130 am ...not receiving for 5 hours ....very bad service ....opting…"
type textarea "x"
type textarea "ordered at 1130 am ...not receiving for 5 hours ....very bad service ....opting…"
type textarea "x"
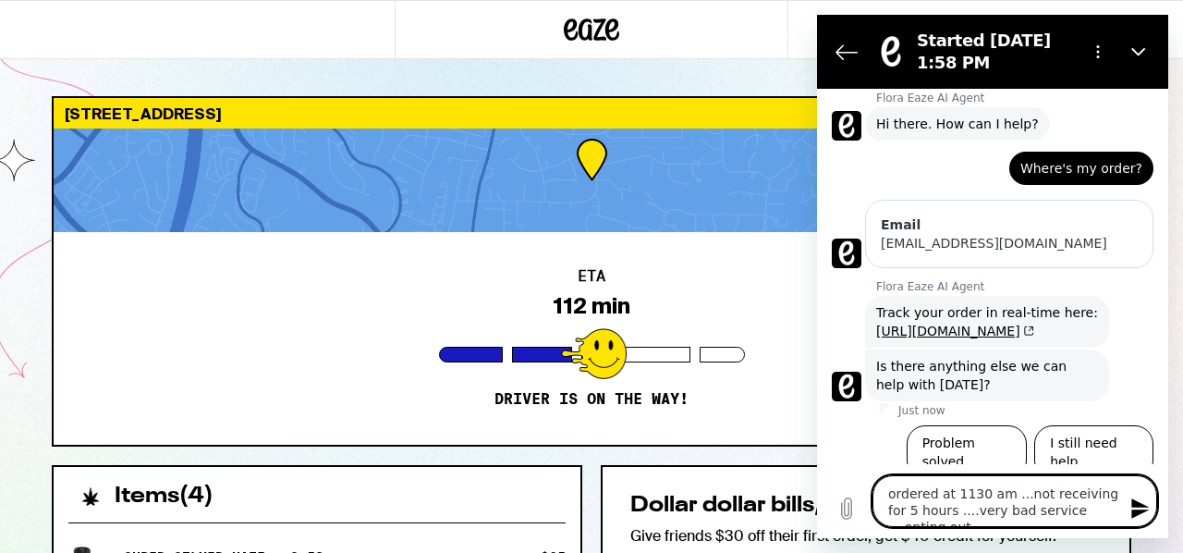
type textarea "ordered at 1130 am ...not receiving for 5 hours ....very bad service ....opting…"
type textarea "x"
type textarea "ordered at 1130 am ...not receiving for 5 hours ....very bad service ....opting…"
type textarea "x"
type textarea "ordered at 1130 am ...not receiving for 5 hours ....very bad service ....opting…"
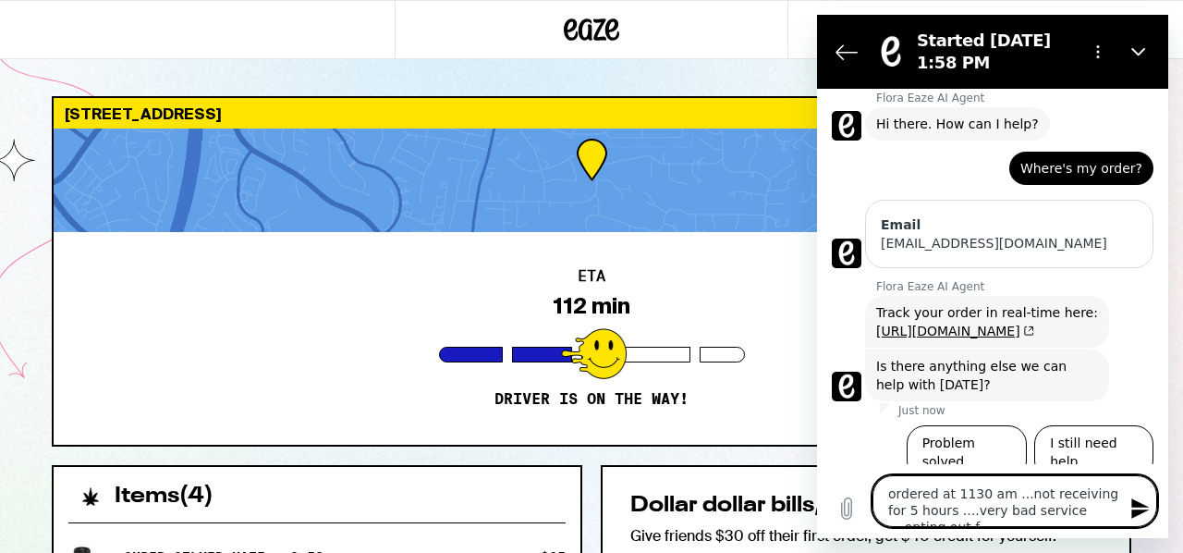
type textarea "x"
type textarea "ordered at 1130 am ...not receiving for 5 hours ....very bad service ....opting…"
type textarea "x"
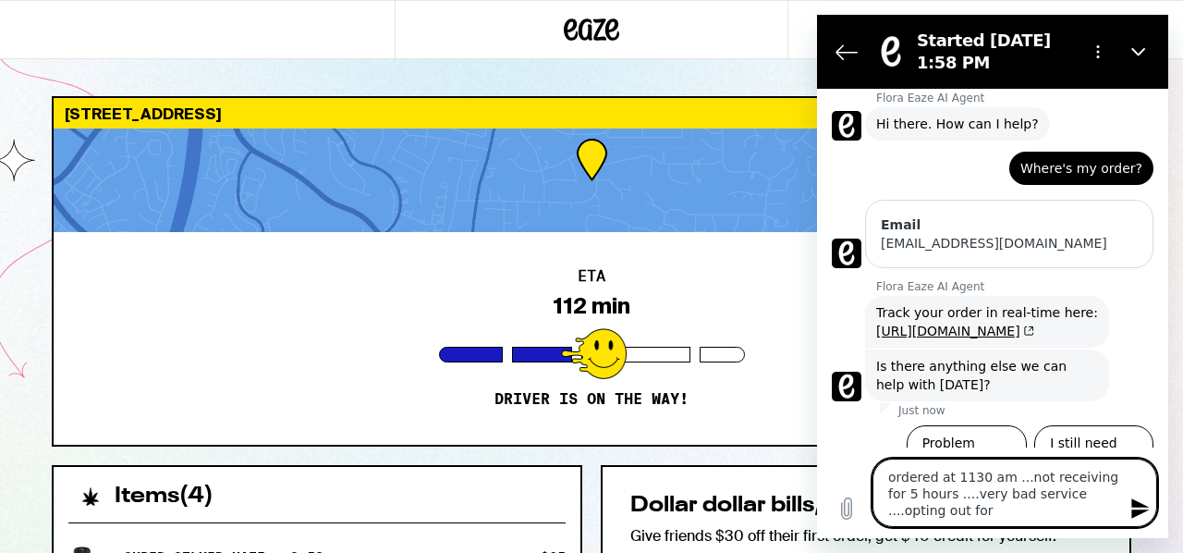
type textarea "ordered at 1130 am ...not receiving for 5 hours ....very bad service ....opting…"
type textarea "x"
type textarea "ordered at 1130 am ...not receiving for 5 hours ....very bad service ....opting…"
type textarea "x"
type textarea "ordered at 1130 am ...not receiving for 5 hours ....very bad service ....opting…"
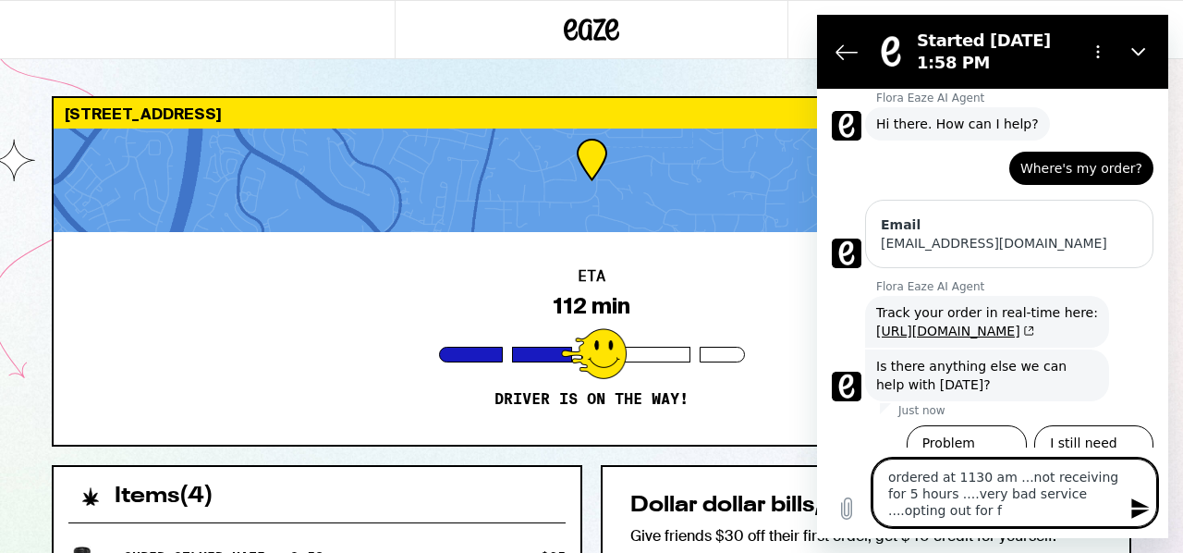
type textarea "x"
type textarea "ordered at 1130 am ...not receiving for 5 hours ....very bad service ....opting…"
type textarea "x"
type textarea "ordered at 1130 am ...not receiving for 5 hours ....very bad service ....opting…"
type textarea "x"
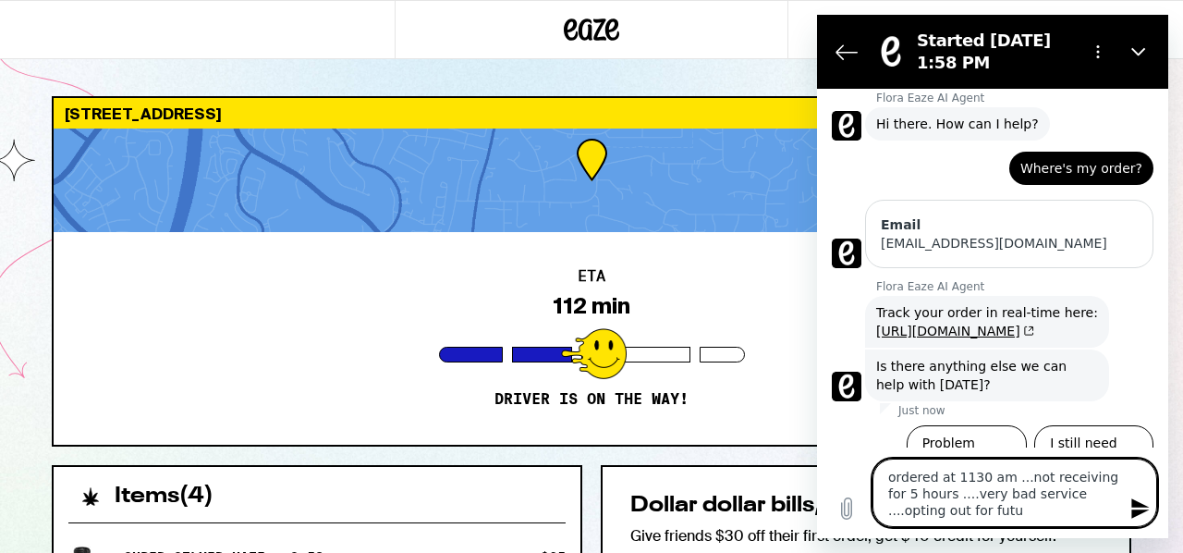
type textarea "ordered at 1130 am ...not receiving for 5 hours ....very bad service ....opting…"
type textarea "x"
type textarea "ordered at 1130 am ...not receiving for 5 hours ....very bad service ....opting…"
type textarea "x"
type textarea "ordered at 1130 am ...not receiving for 5 hours ....very bad service ....opting…"
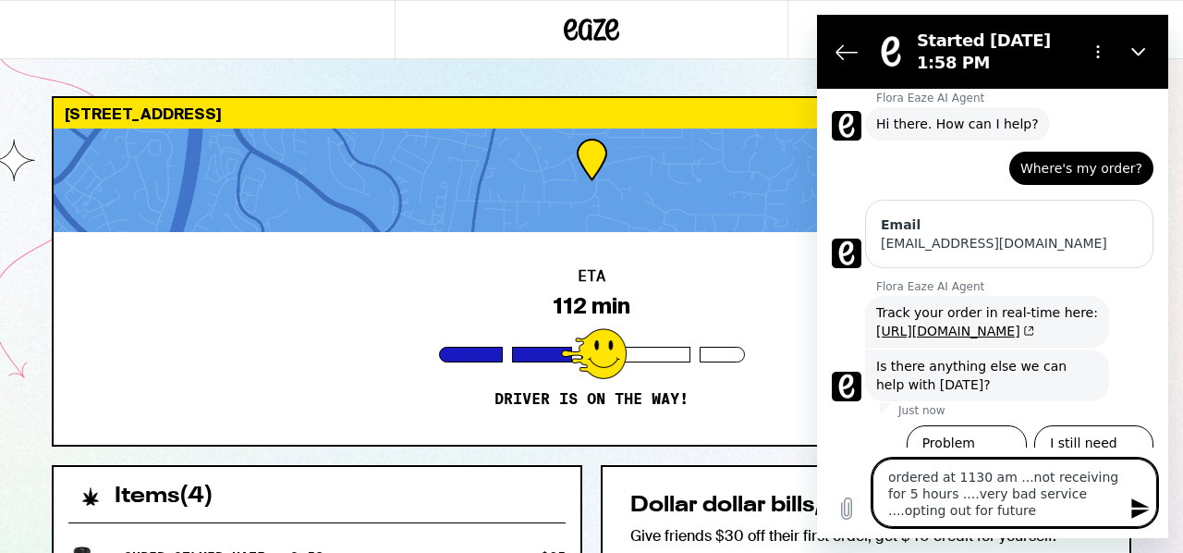
type textarea "x"
type textarea "ordered at 1130 am ...not receiving for 5 hours ....very bad service ....opting…"
type textarea "x"
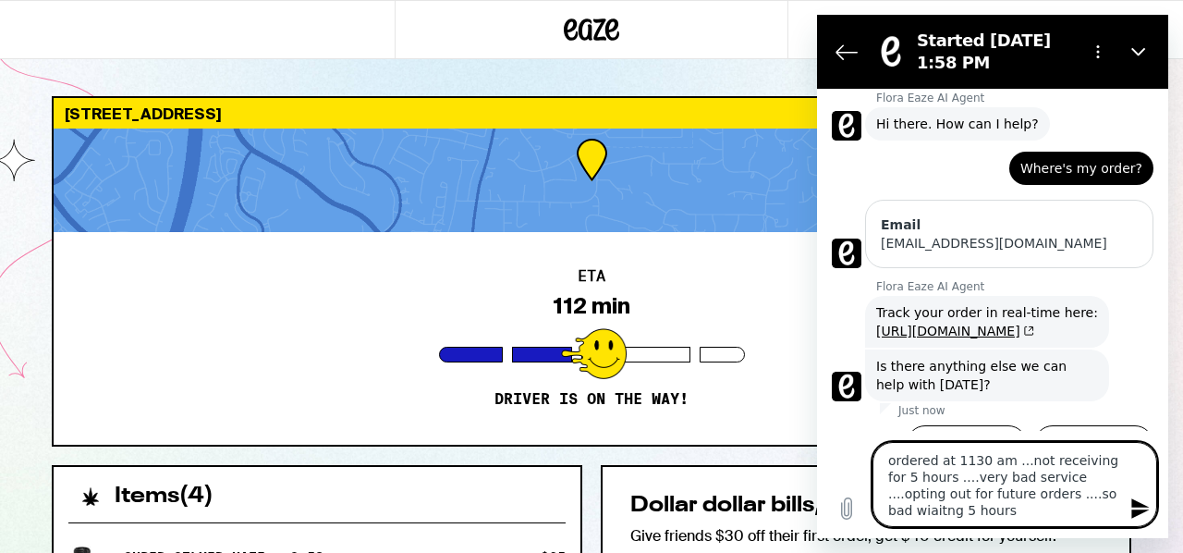
click at [1052, 492] on textarea "ordered at 1130 am ...not receiving for 5 hours ....very bad service ....opting…" at bounding box center [1015, 484] width 285 height 85
click at [947, 517] on textarea "ordered at 1130 am ...not receiving for 5 hours ....very bad service ....opting…" at bounding box center [1015, 484] width 285 height 85
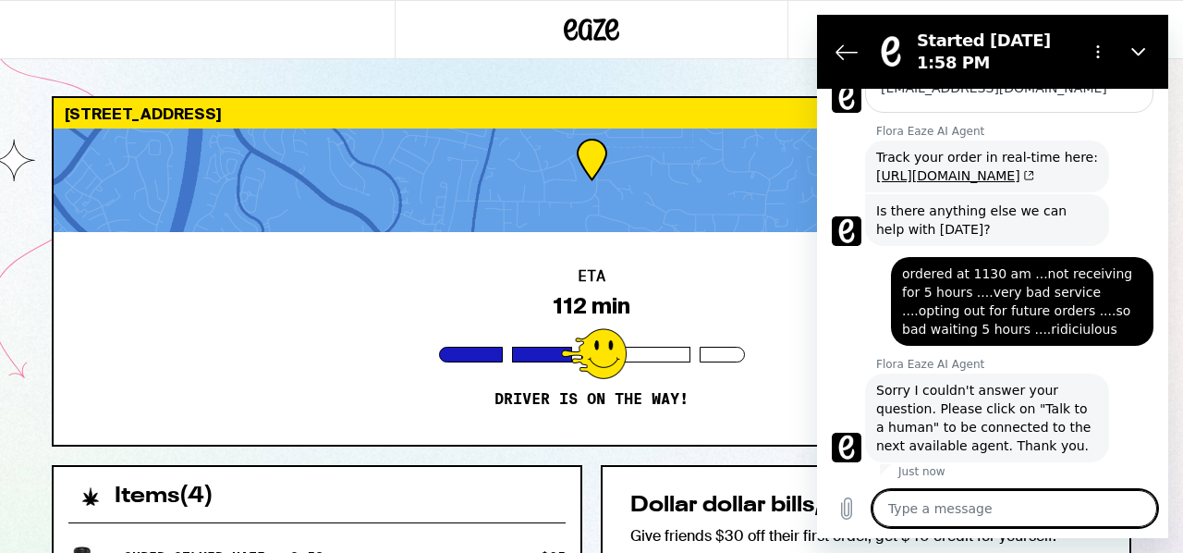
scroll to position [194, 0]
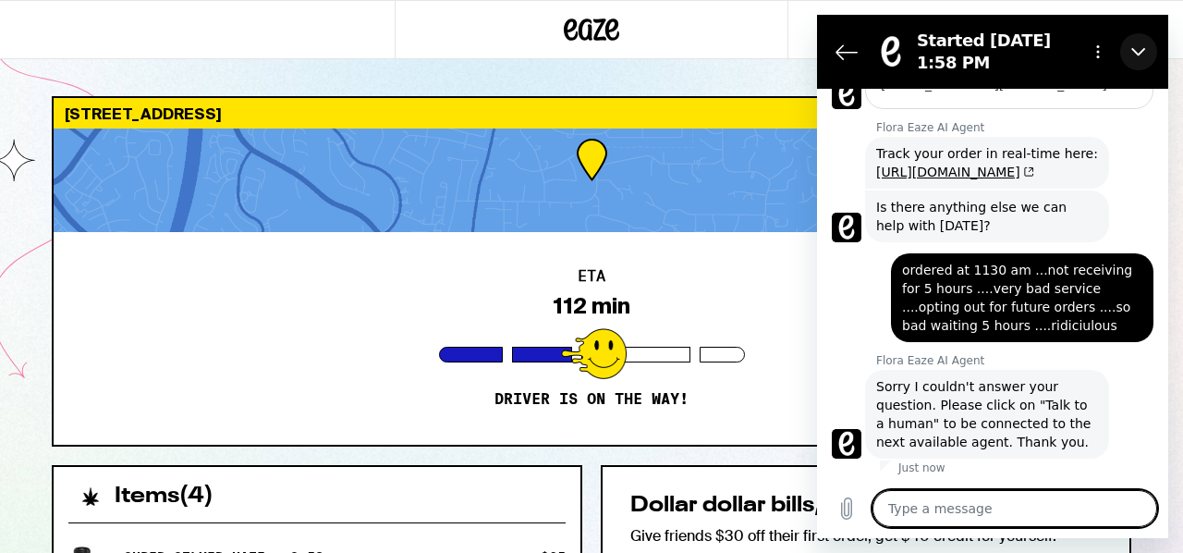
click at [1141, 45] on icon "Close" at bounding box center [1139, 51] width 15 height 15
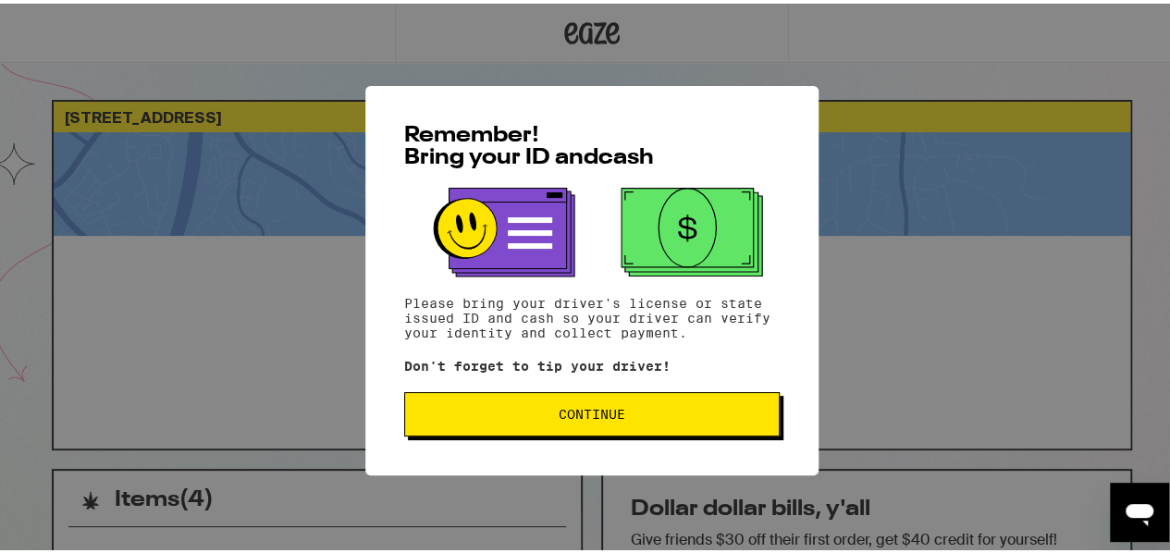
click at [496, 402] on button "Continue" at bounding box center [591, 410] width 375 height 44
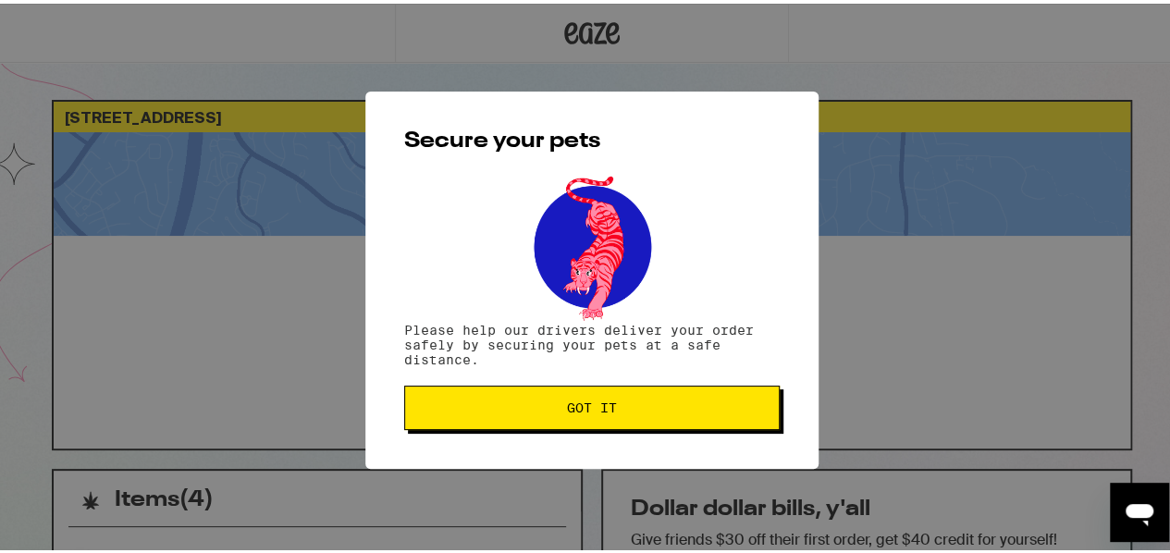
click at [494, 397] on button "Got it" at bounding box center [591, 404] width 375 height 44
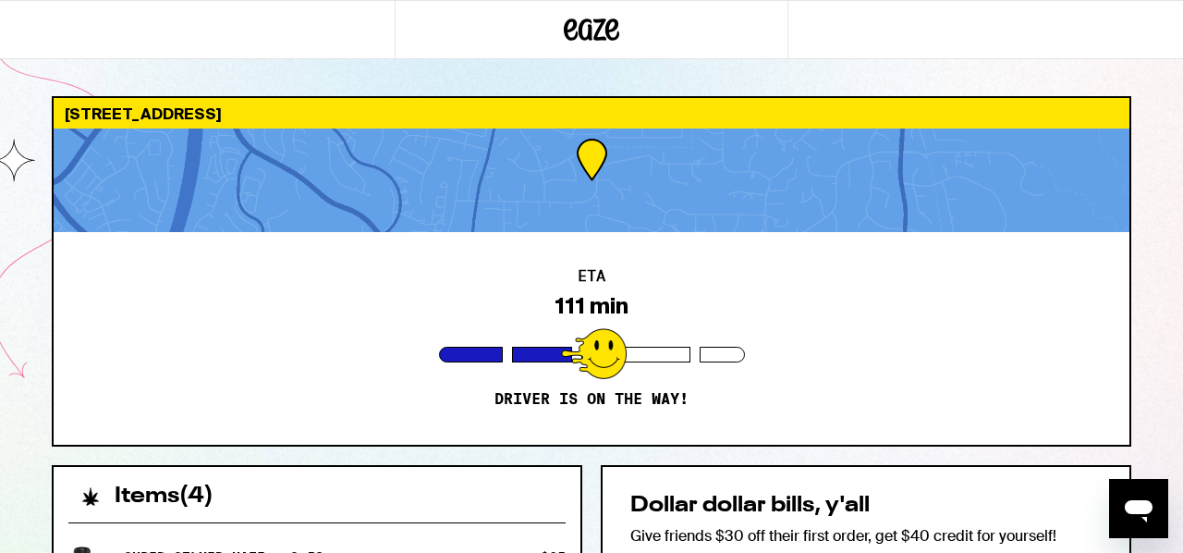
click at [582, 23] on icon at bounding box center [593, 29] width 28 height 22
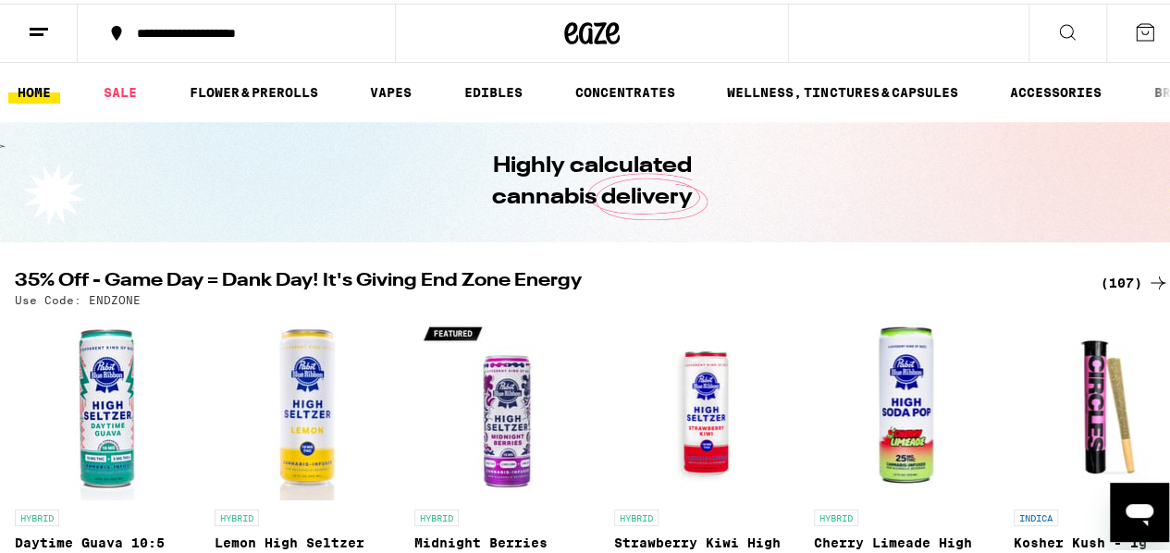
click at [37, 26] on icon at bounding box center [39, 29] width 22 height 22
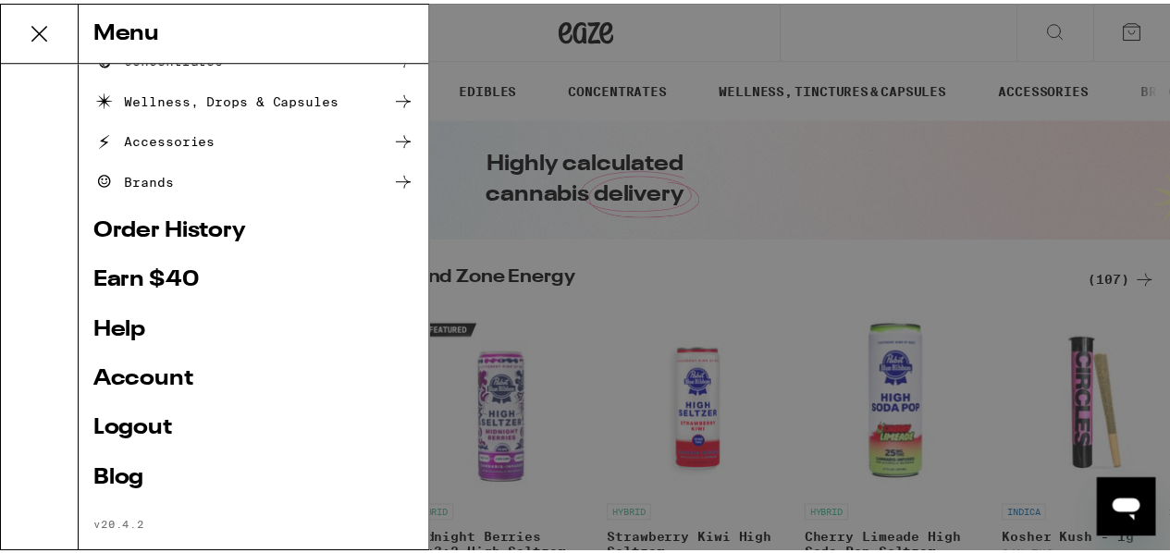
scroll to position [296, 0]
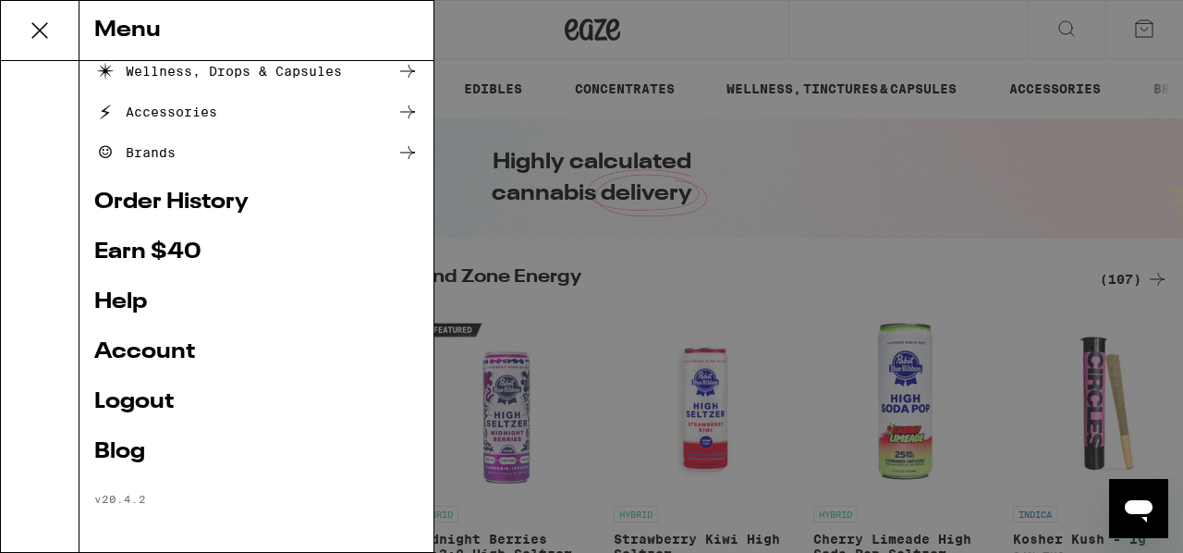
click at [194, 348] on link "Account" at bounding box center [256, 352] width 325 height 22
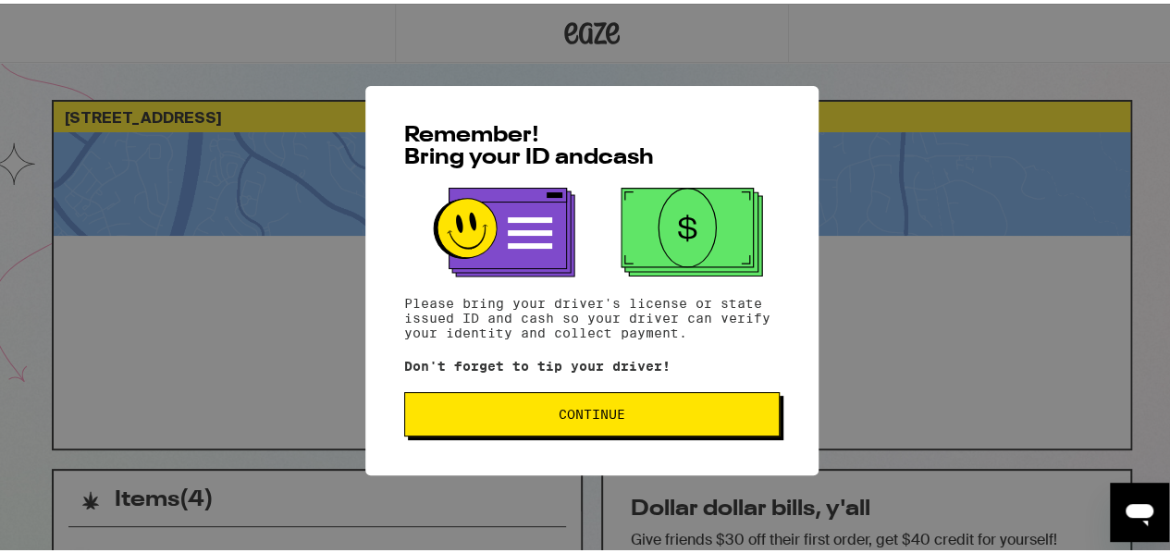
click at [481, 410] on span "Continue" at bounding box center [592, 410] width 344 height 13
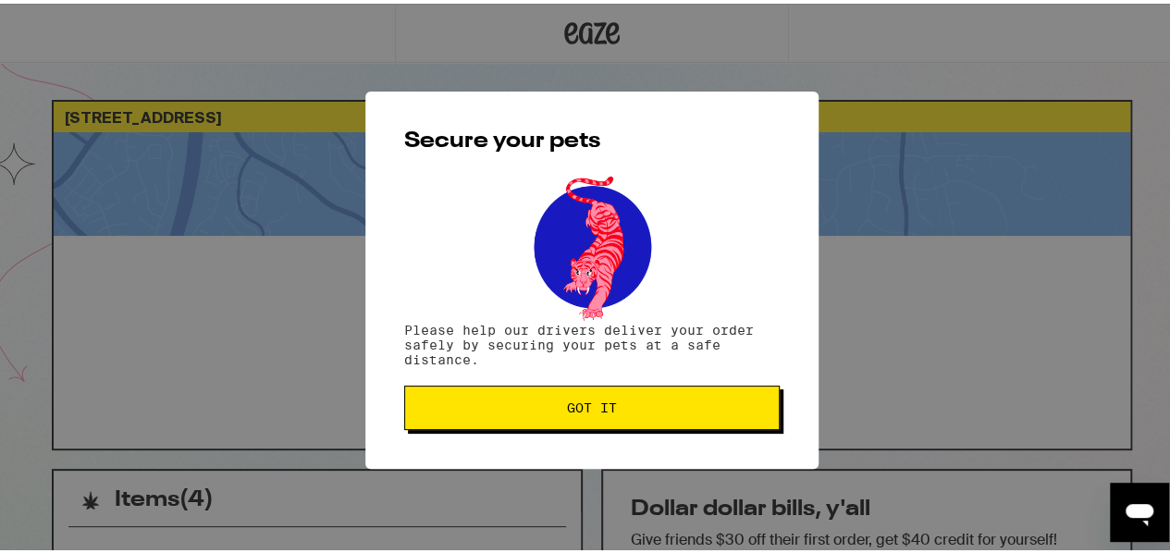
click at [471, 404] on span "Got it" at bounding box center [592, 404] width 344 height 13
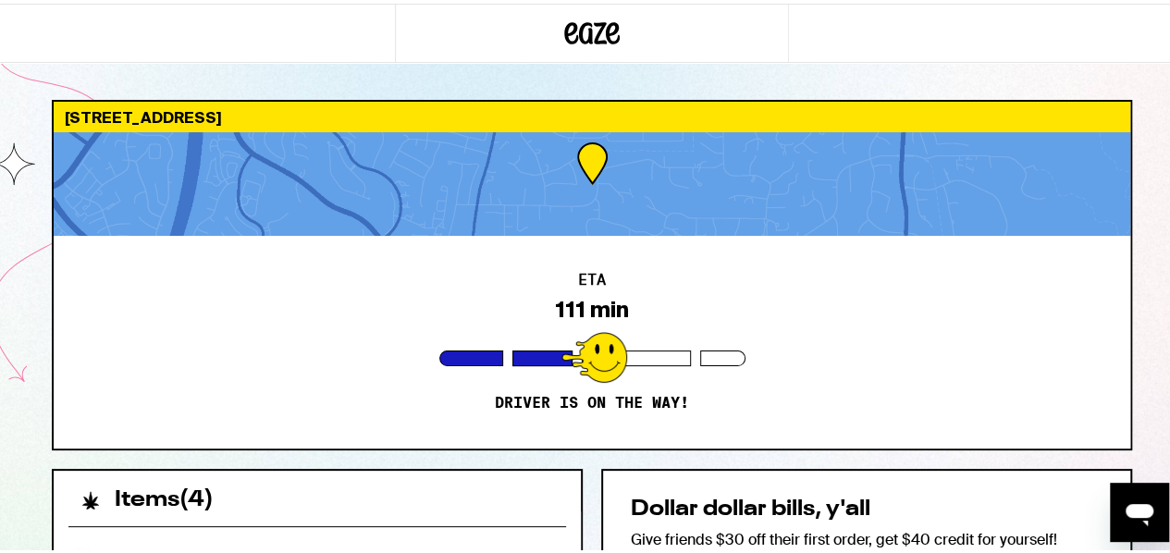
click at [569, 27] on icon at bounding box center [591, 29] width 55 height 33
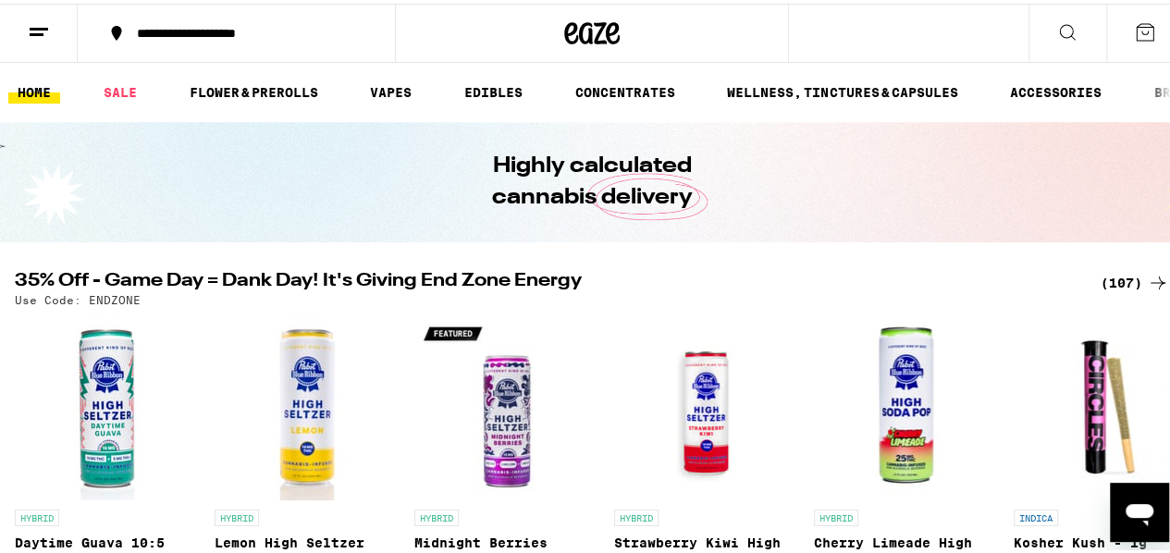
click at [1133, 29] on icon at bounding box center [1144, 29] width 22 height 22
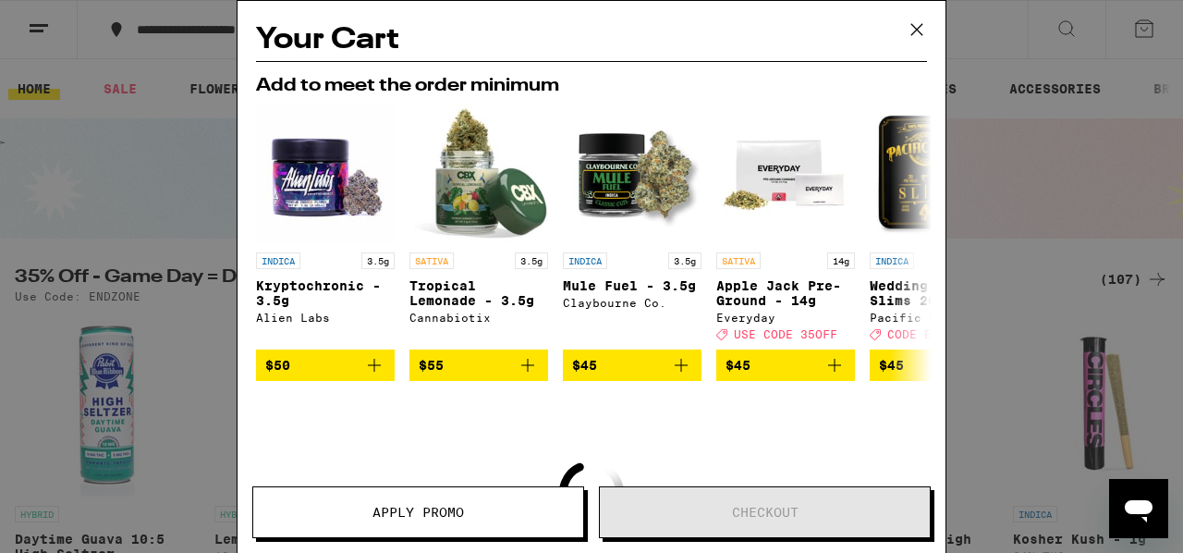
click at [913, 25] on icon at bounding box center [917, 30] width 28 height 28
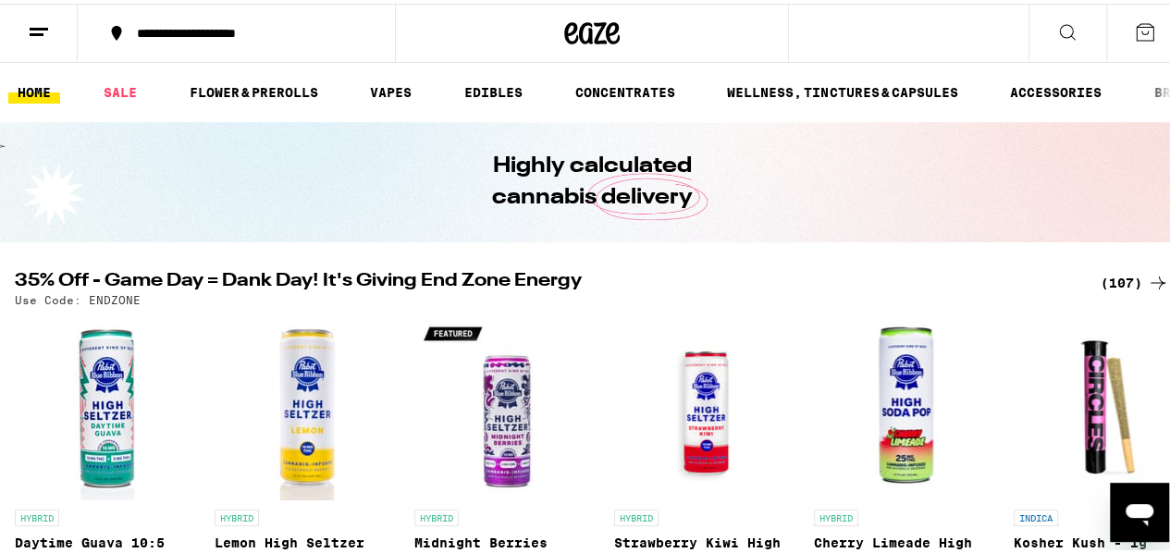
click at [39, 26] on icon at bounding box center [39, 29] width 22 height 22
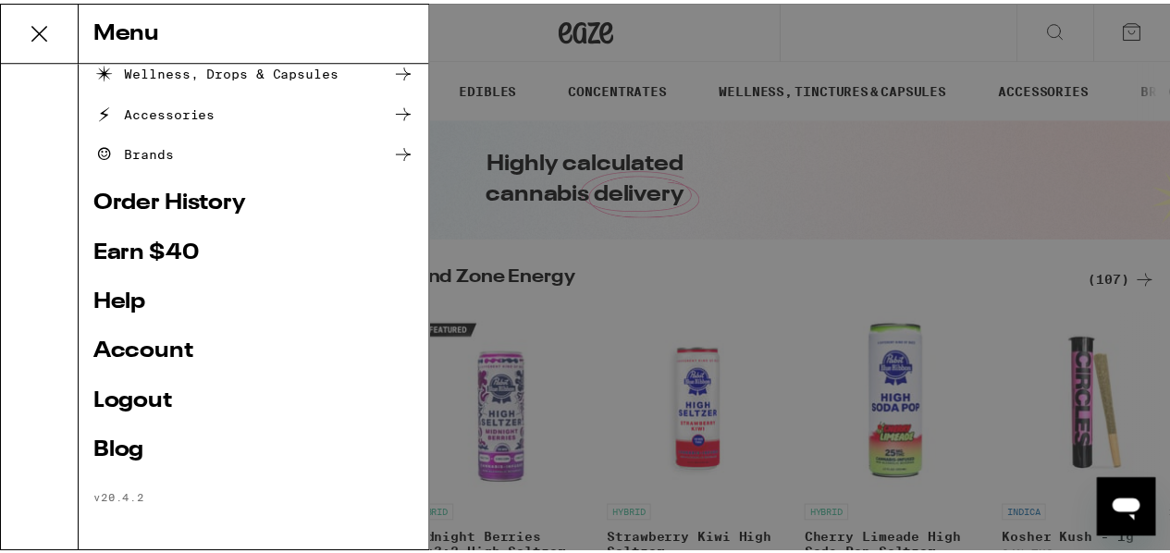
scroll to position [296, 0]
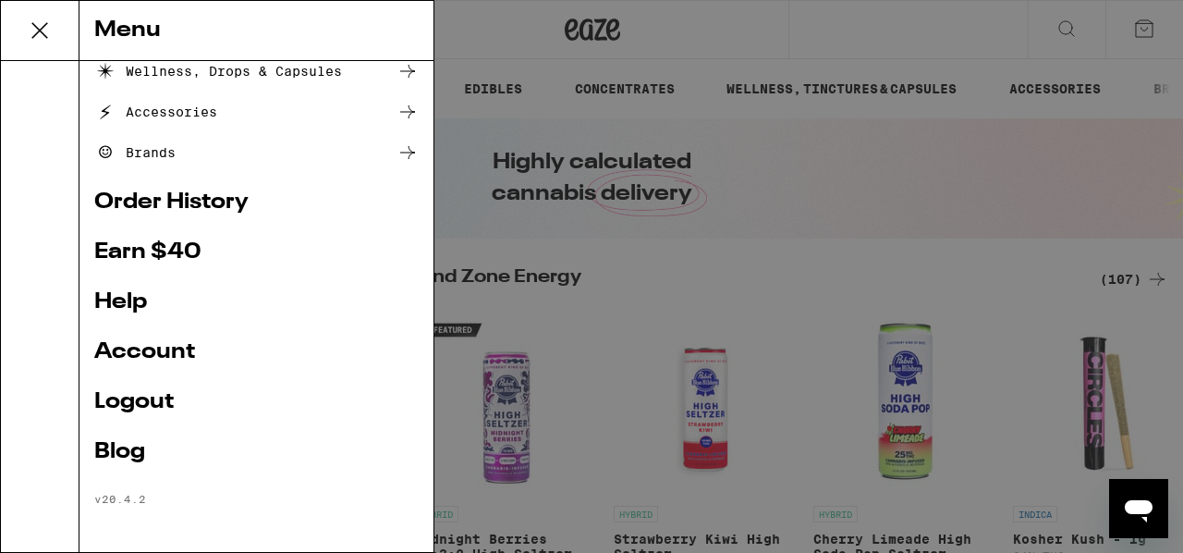
click at [127, 299] on link "Help" at bounding box center [256, 302] width 325 height 22
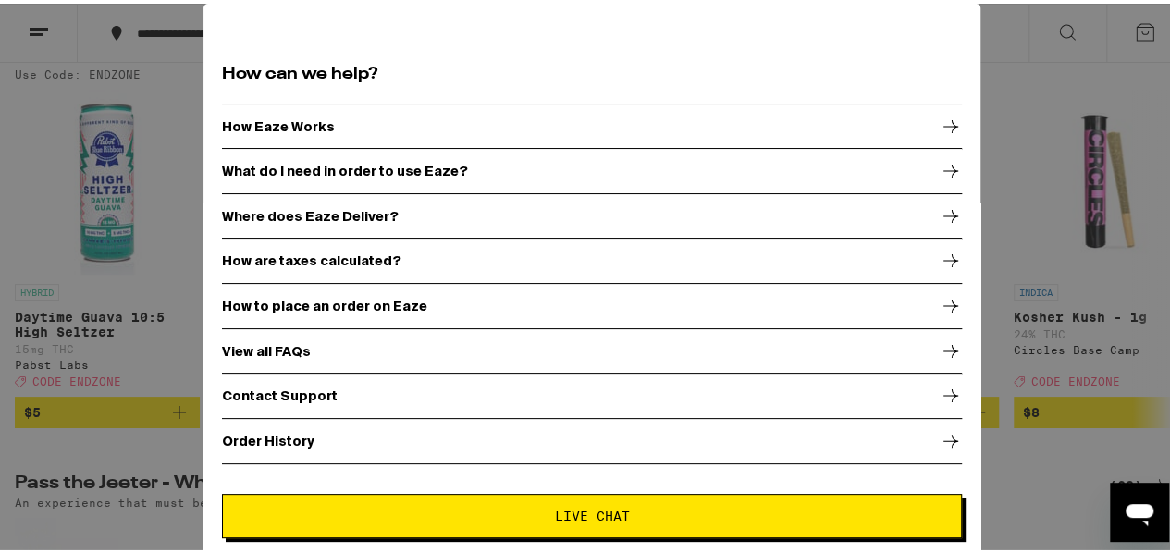
scroll to position [277, 0]
